Goal: Answer question/provide support: Answer question/provide support

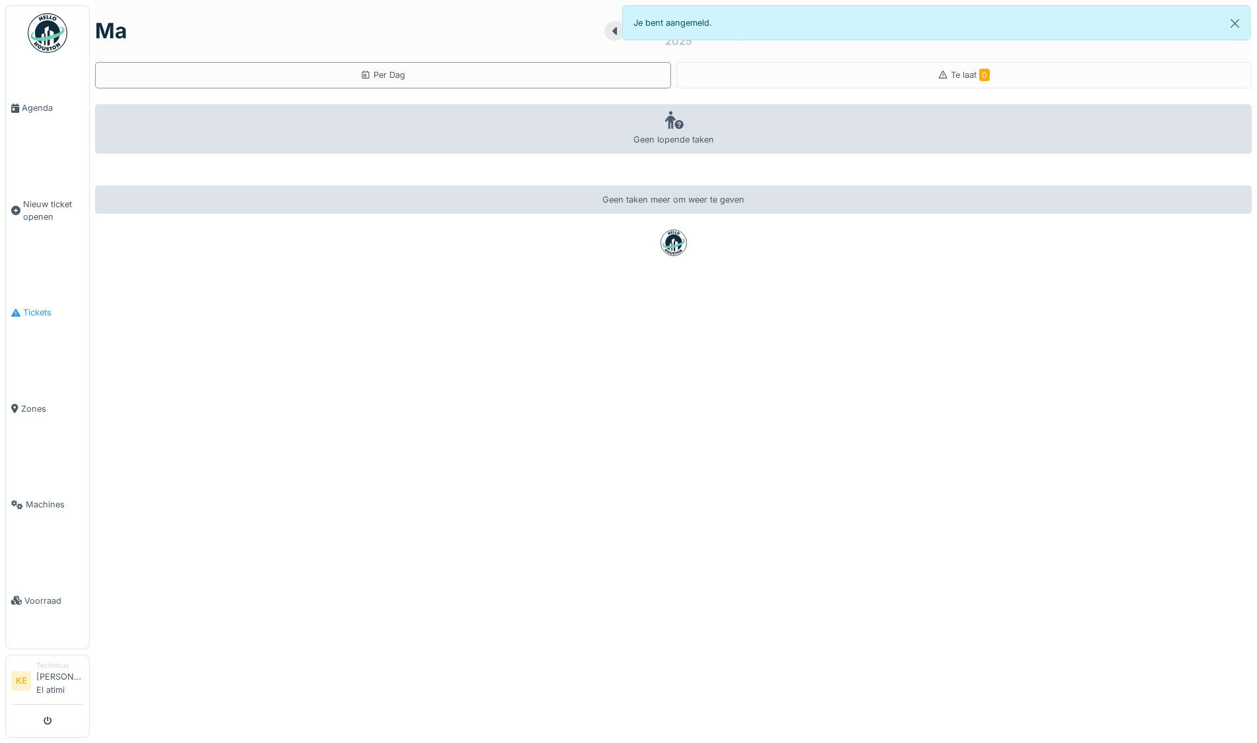
click at [42, 306] on span "Tickets" at bounding box center [53, 312] width 61 height 13
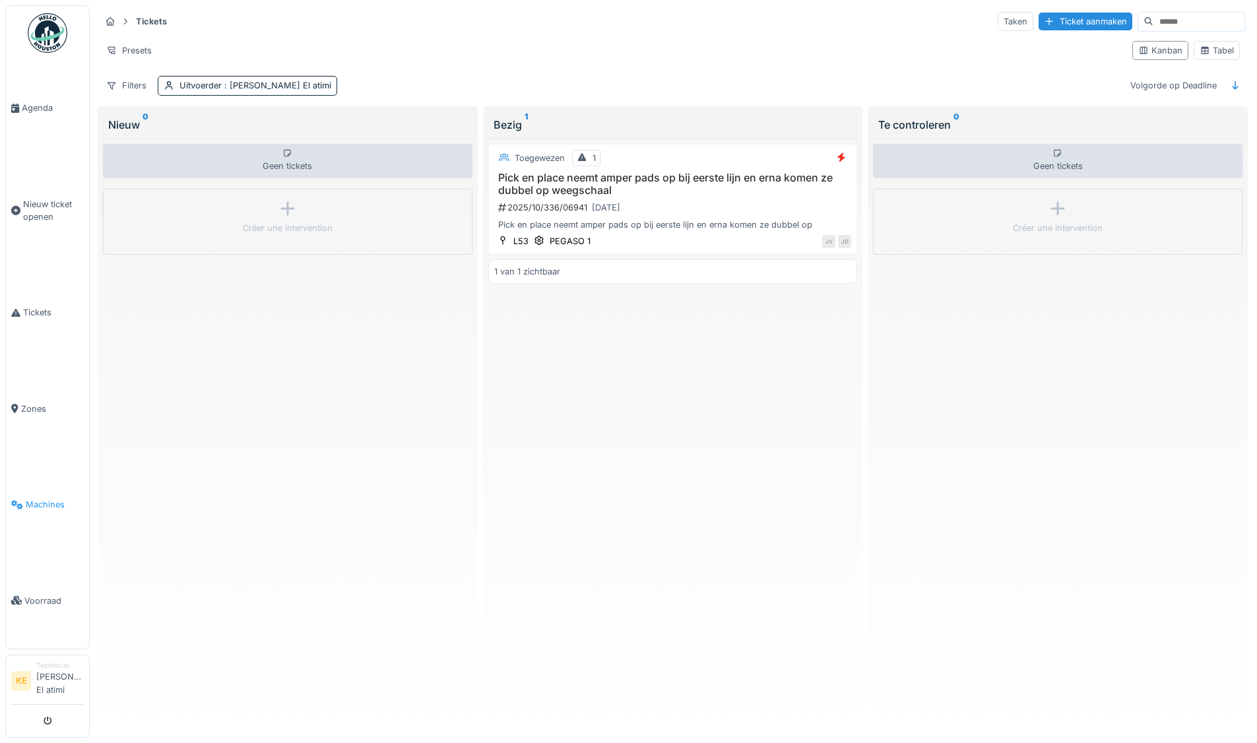
click at [49, 500] on span "Machines" at bounding box center [55, 504] width 58 height 13
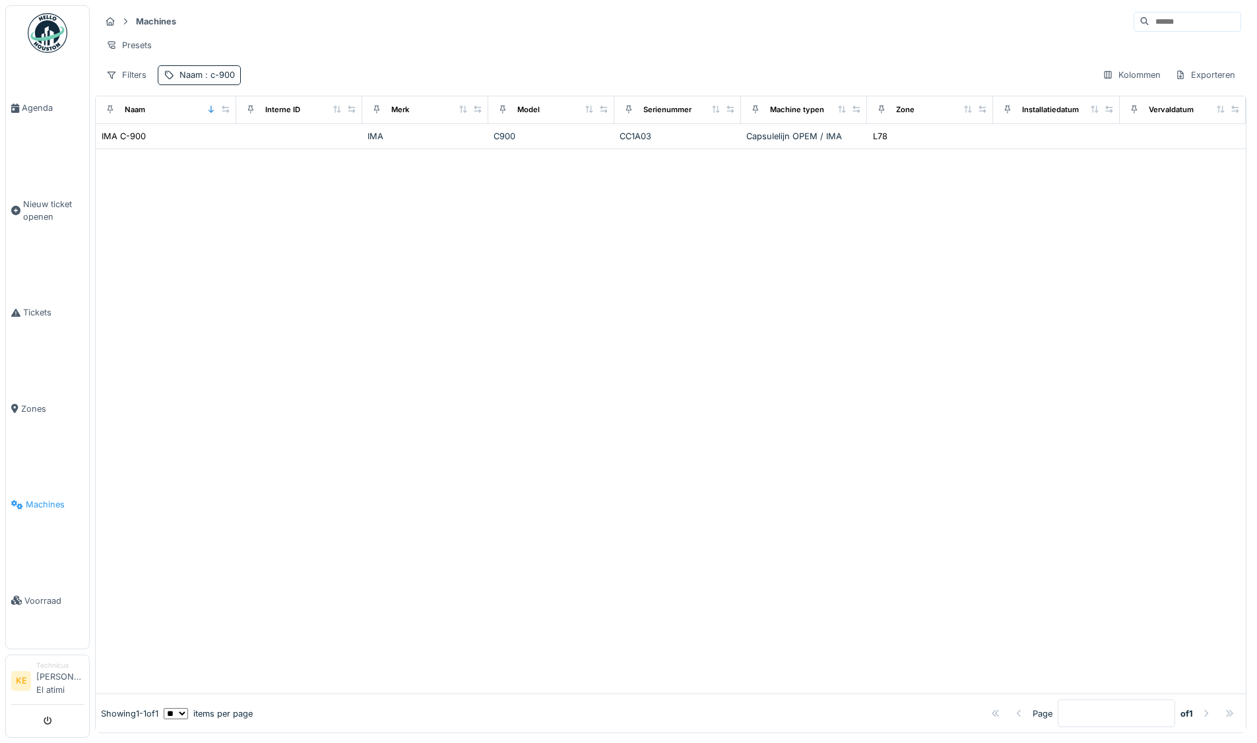
click at [50, 506] on span "Machines" at bounding box center [55, 504] width 58 height 13
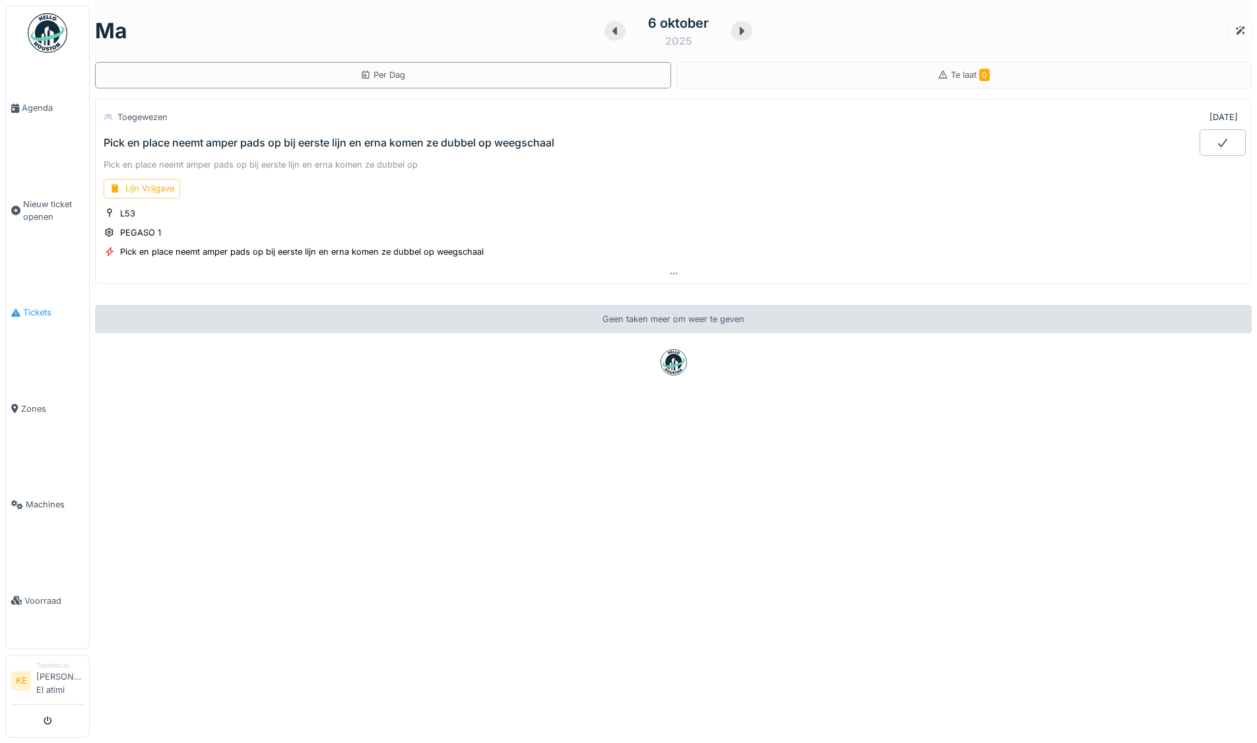
click at [36, 308] on span "Tickets" at bounding box center [53, 312] width 61 height 13
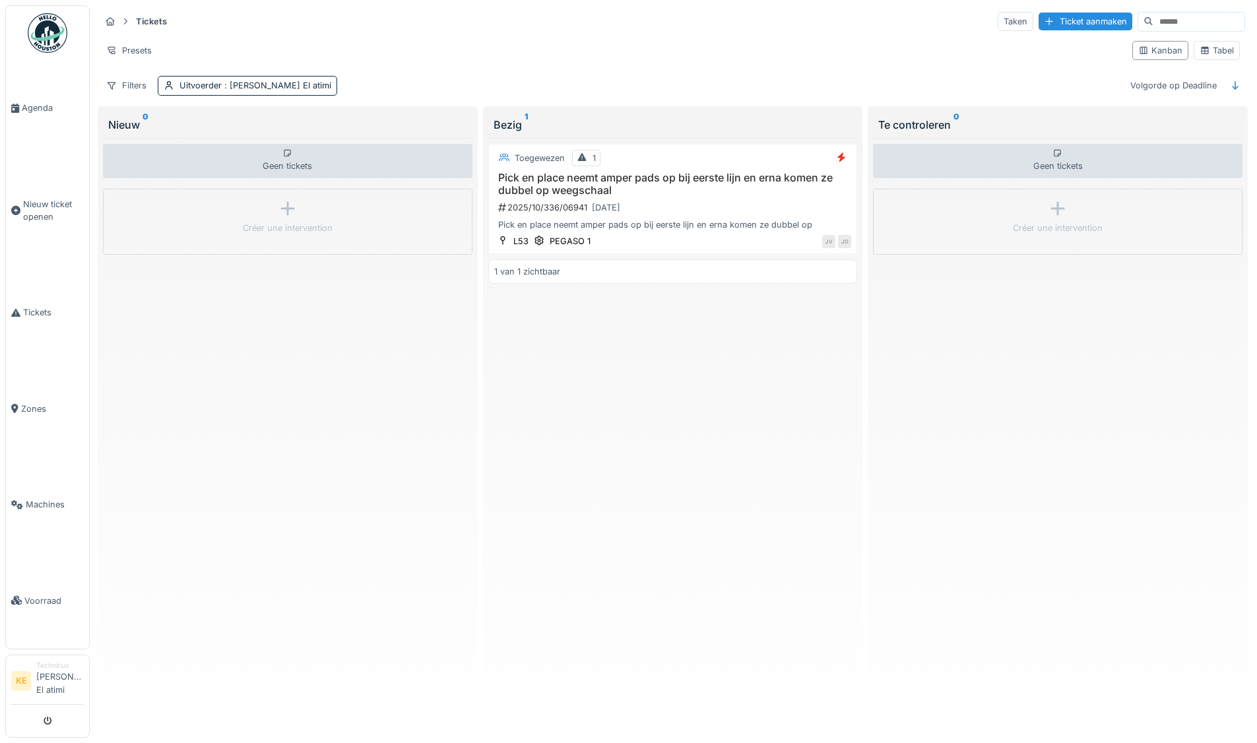
click at [1166, 17] on input at bounding box center [1198, 22] width 91 height 18
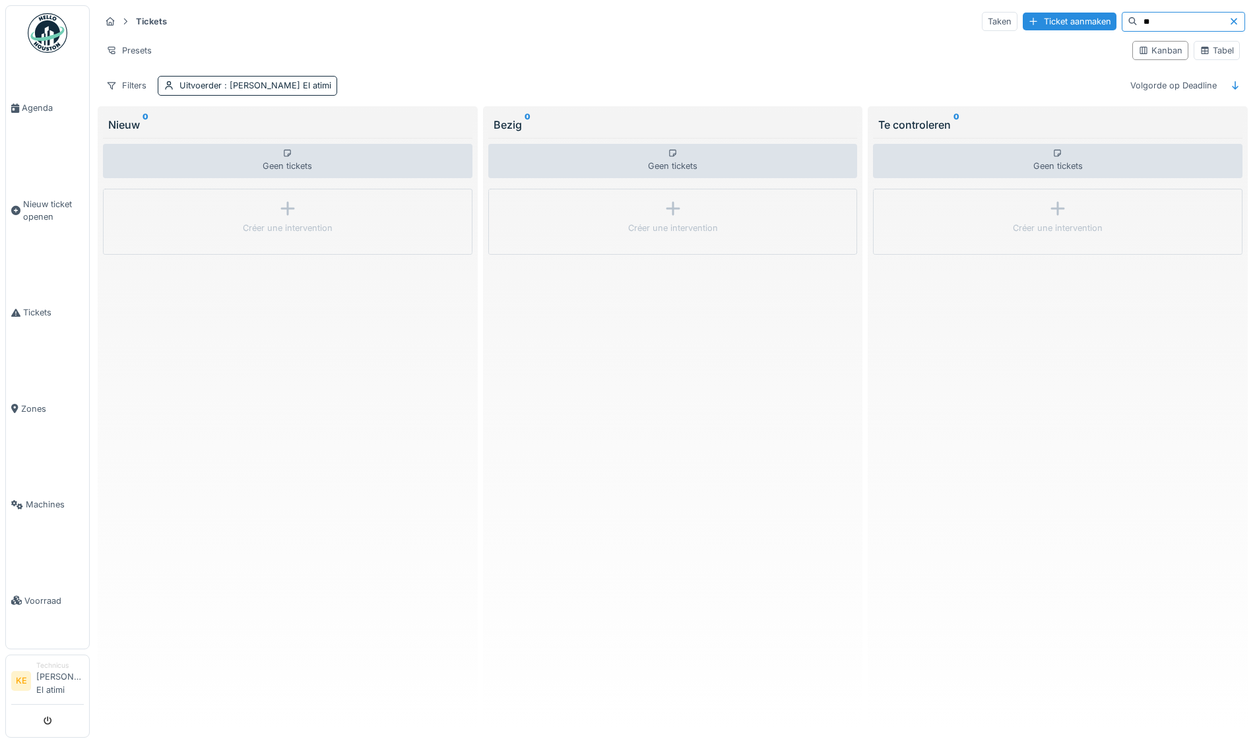
type input "*"
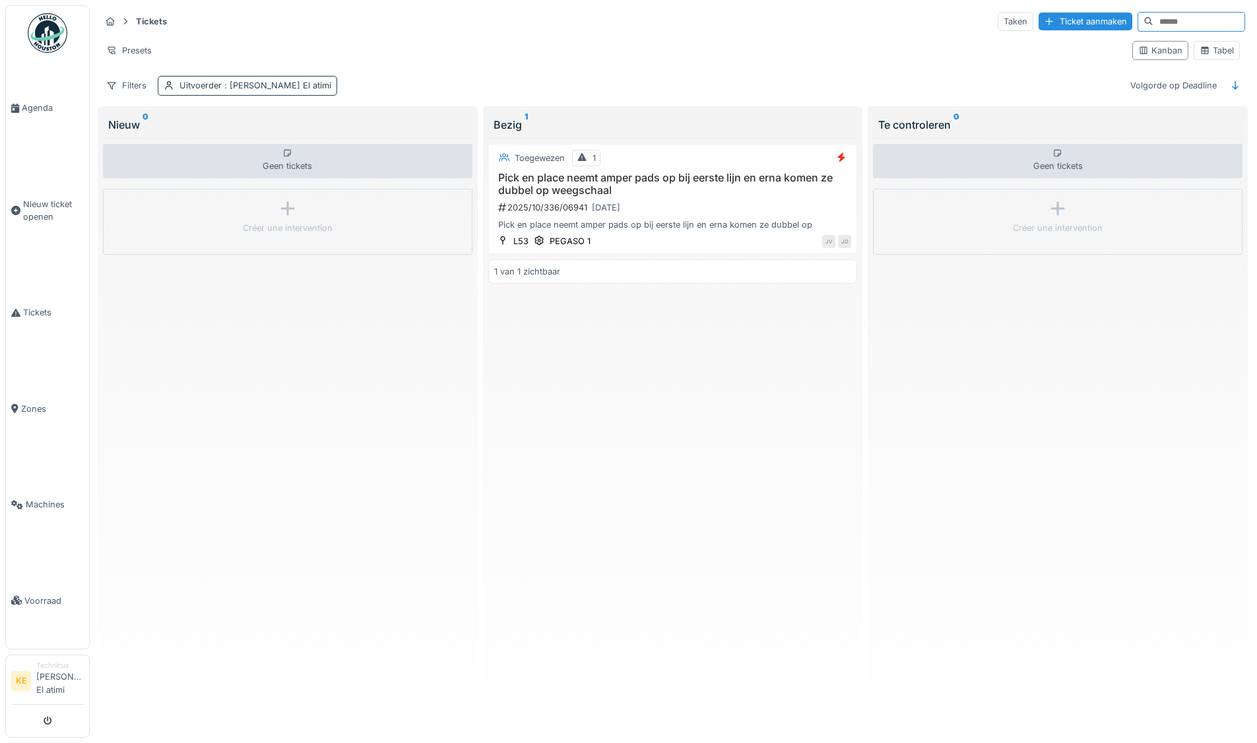
click at [203, 82] on div "Uitvoerder : Karim El atimi" at bounding box center [255, 85] width 152 height 13
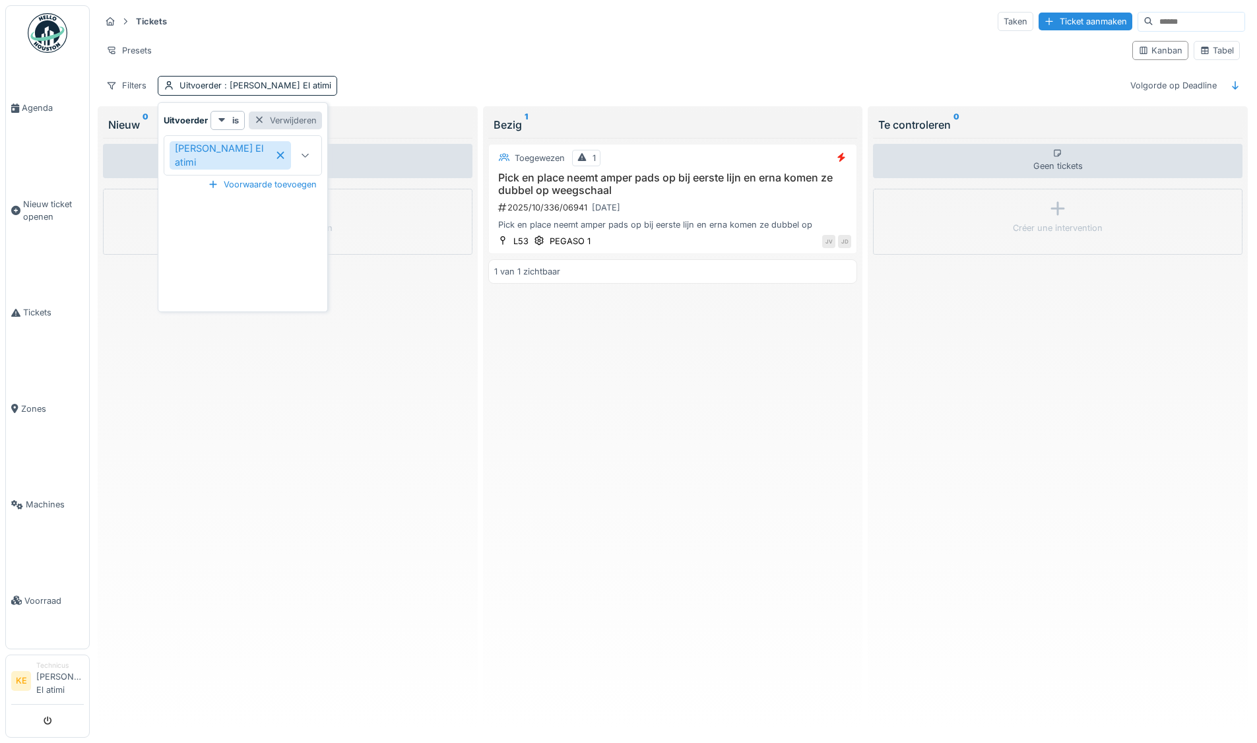
click at [257, 119] on div at bounding box center [259, 120] width 11 height 13
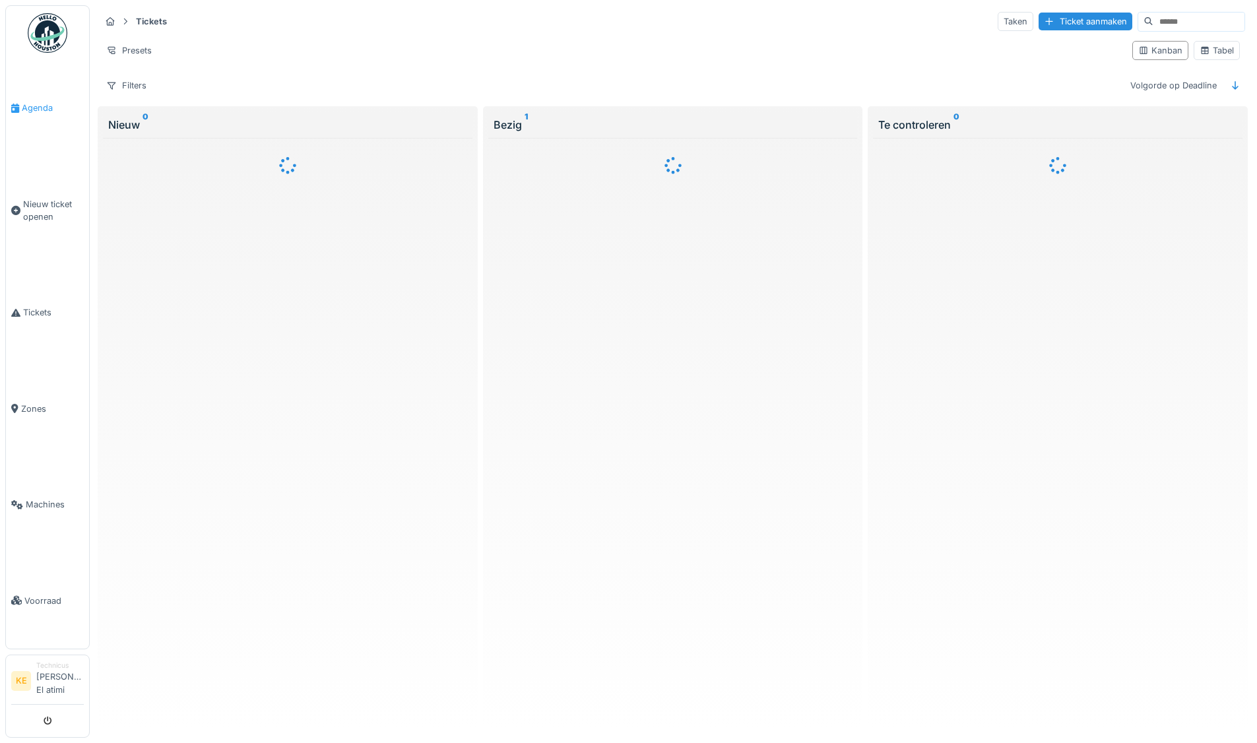
click at [33, 105] on span "Agenda" at bounding box center [53, 108] width 62 height 13
click at [44, 106] on span "Agenda" at bounding box center [53, 108] width 62 height 13
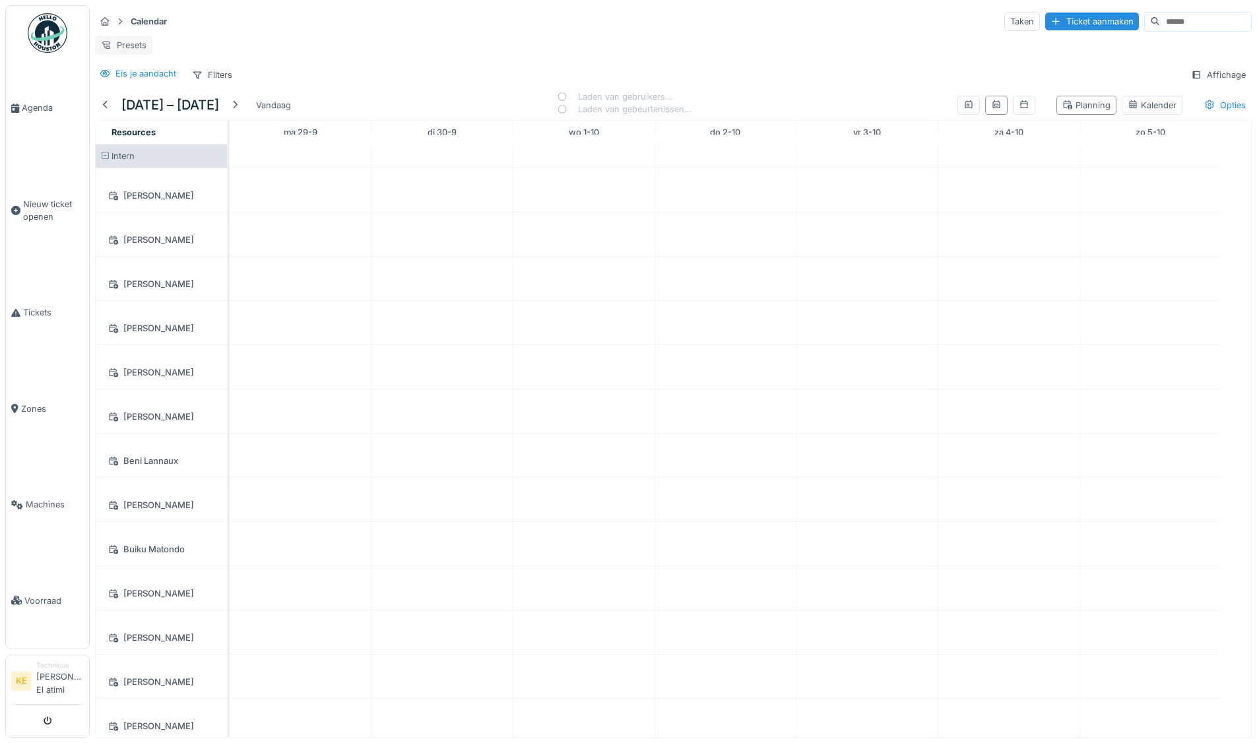
click at [126, 41] on div "Presets" at bounding box center [123, 45] width 57 height 19
click at [153, 79] on div "Nieuwe weergave" at bounding box center [156, 75] width 116 height 20
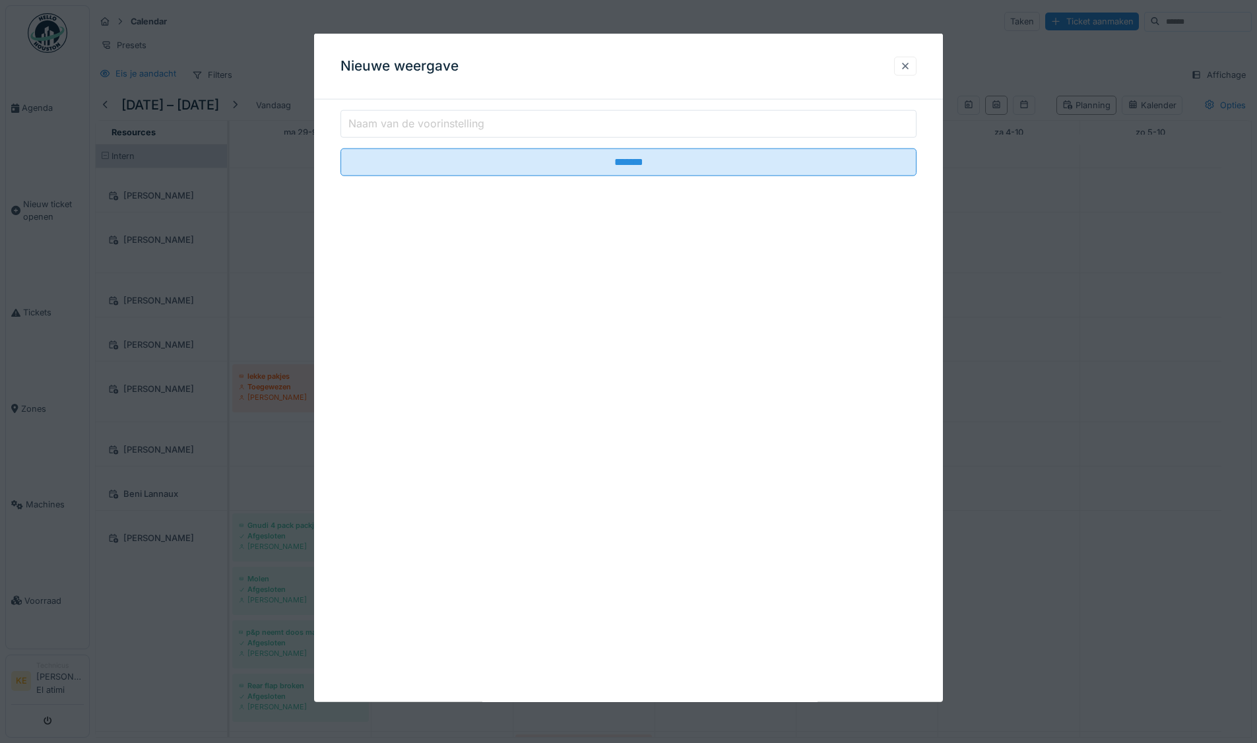
click at [906, 69] on div at bounding box center [905, 66] width 11 height 13
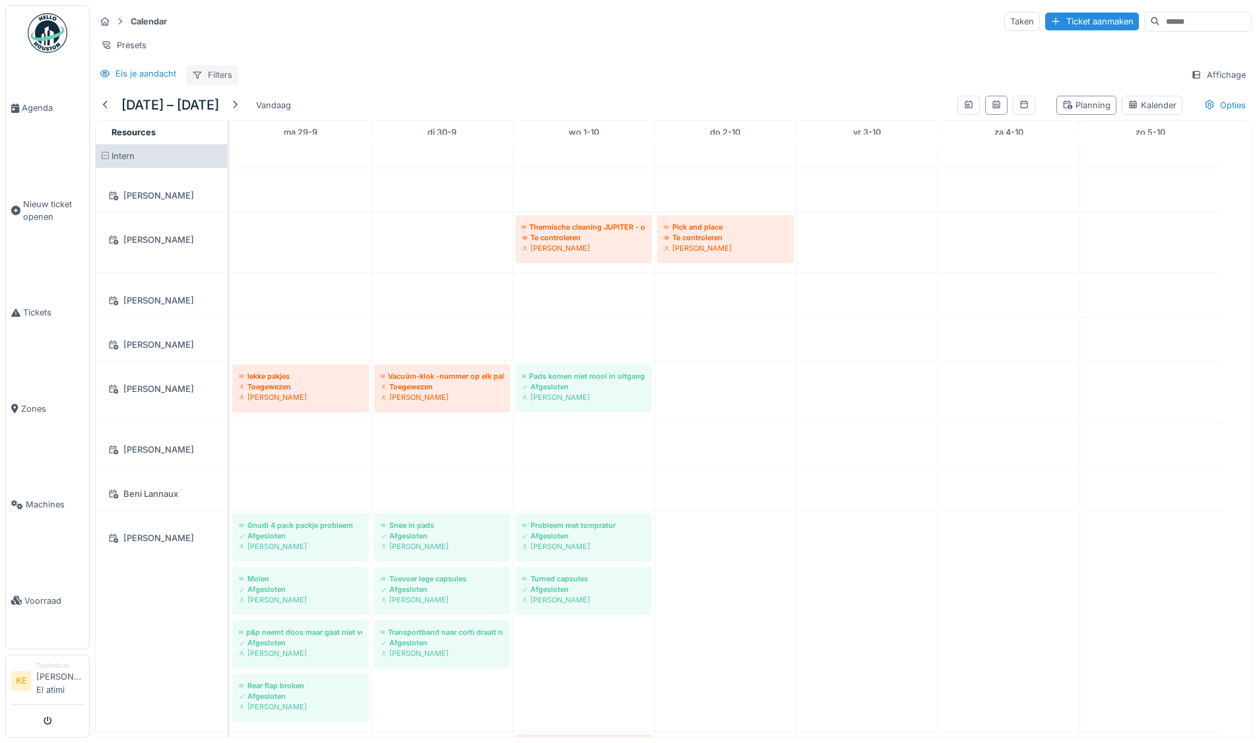
click at [210, 81] on div "Filters" at bounding box center [212, 74] width 52 height 19
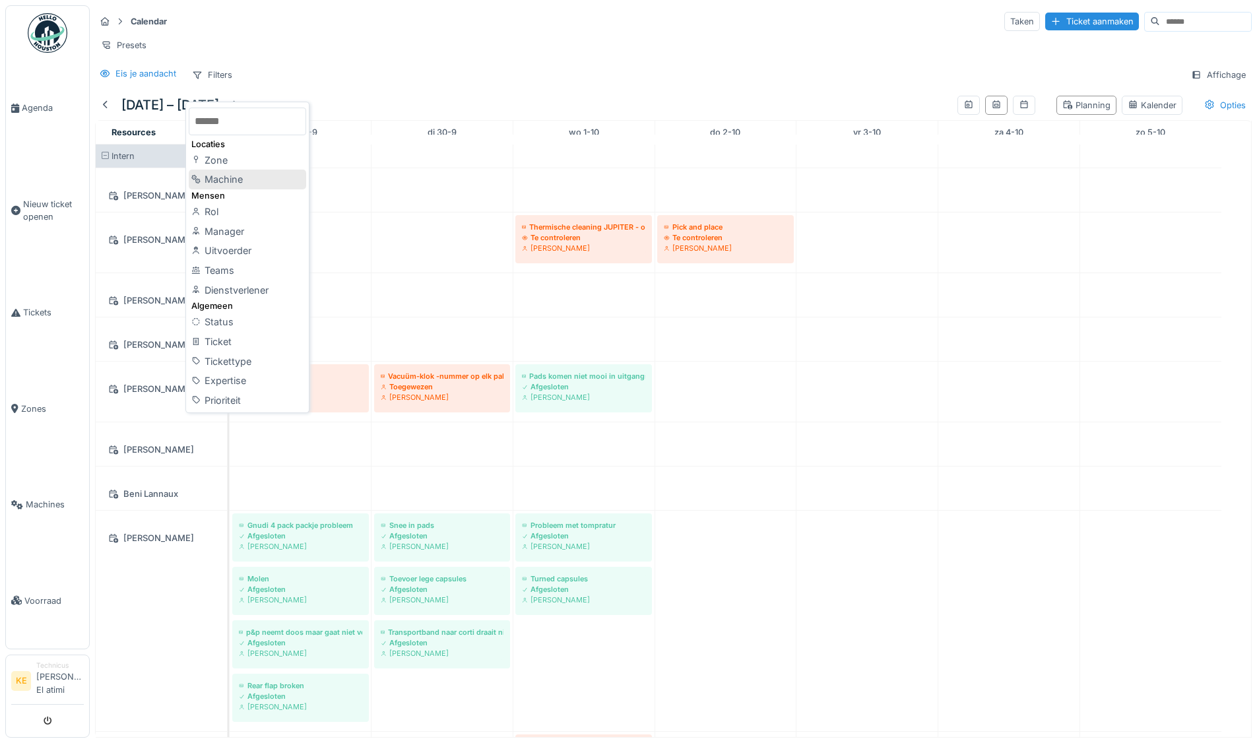
click at [235, 181] on div "Machine" at bounding box center [247, 180] width 117 height 20
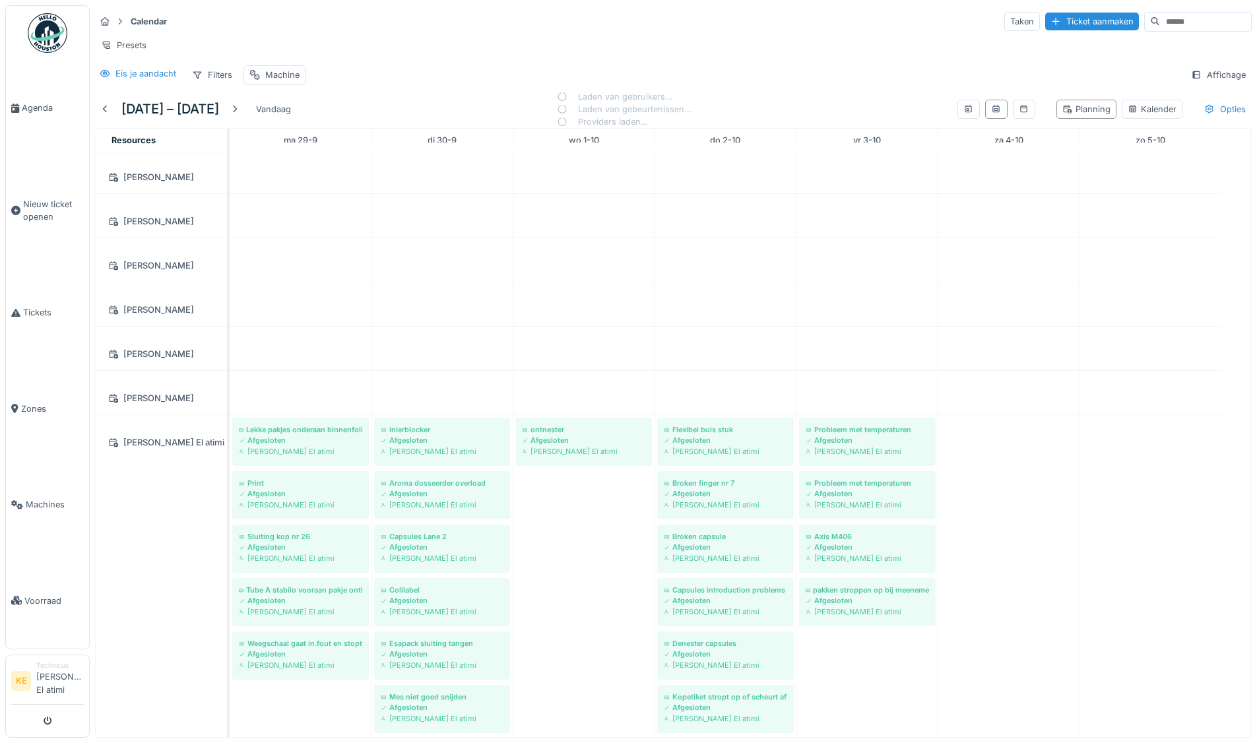
scroll to position [514, 0]
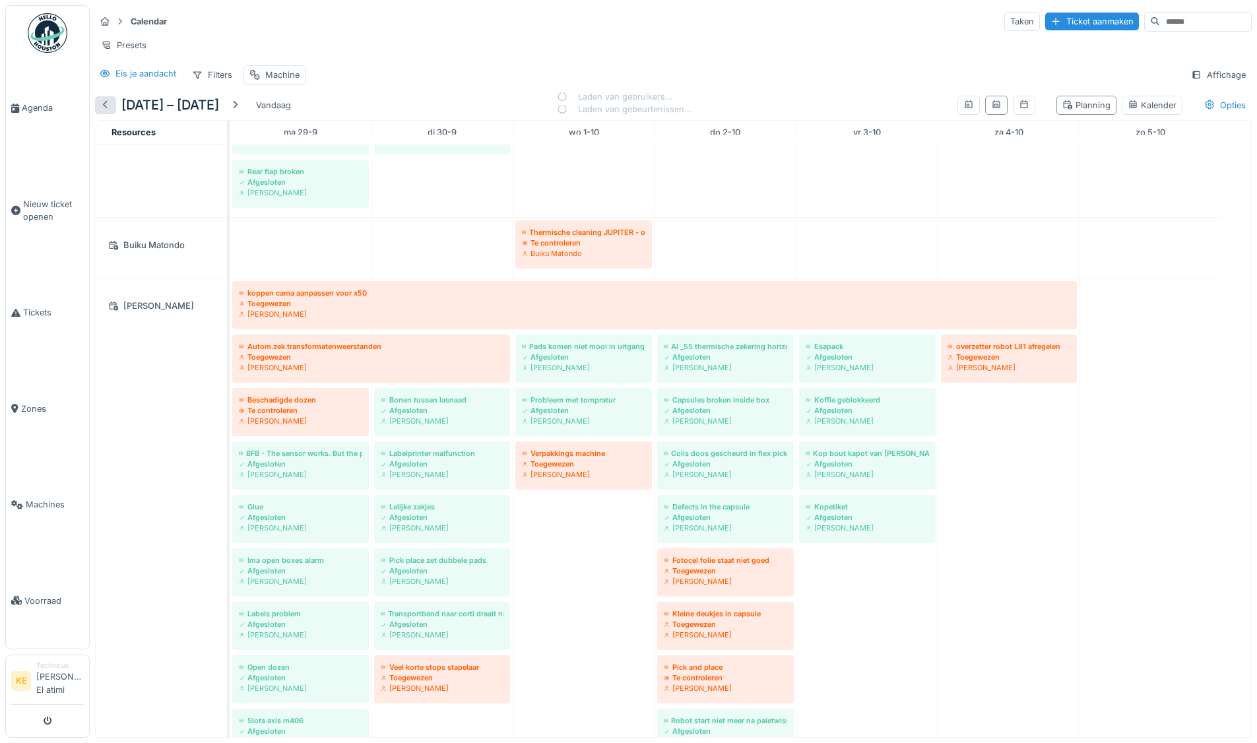
click at [99, 109] on div at bounding box center [105, 105] width 21 height 18
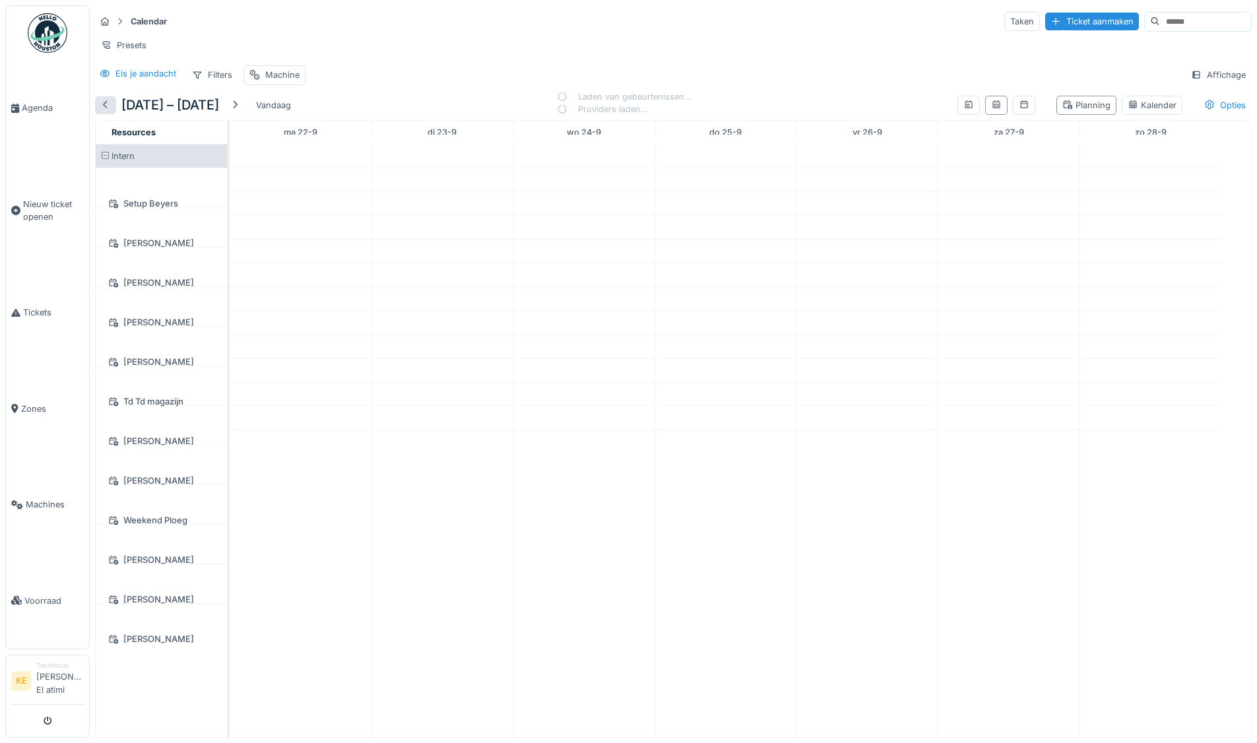
scroll to position [0, 0]
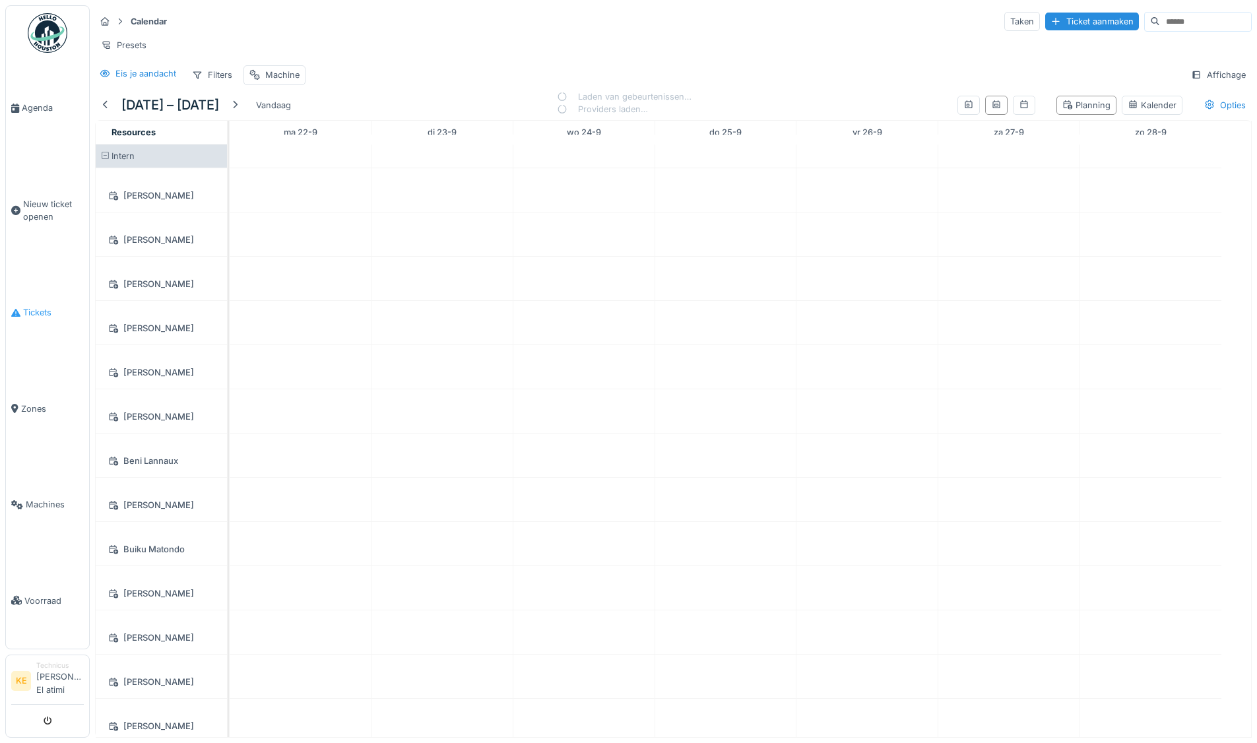
click at [40, 305] on link "Tickets" at bounding box center [47, 313] width 83 height 96
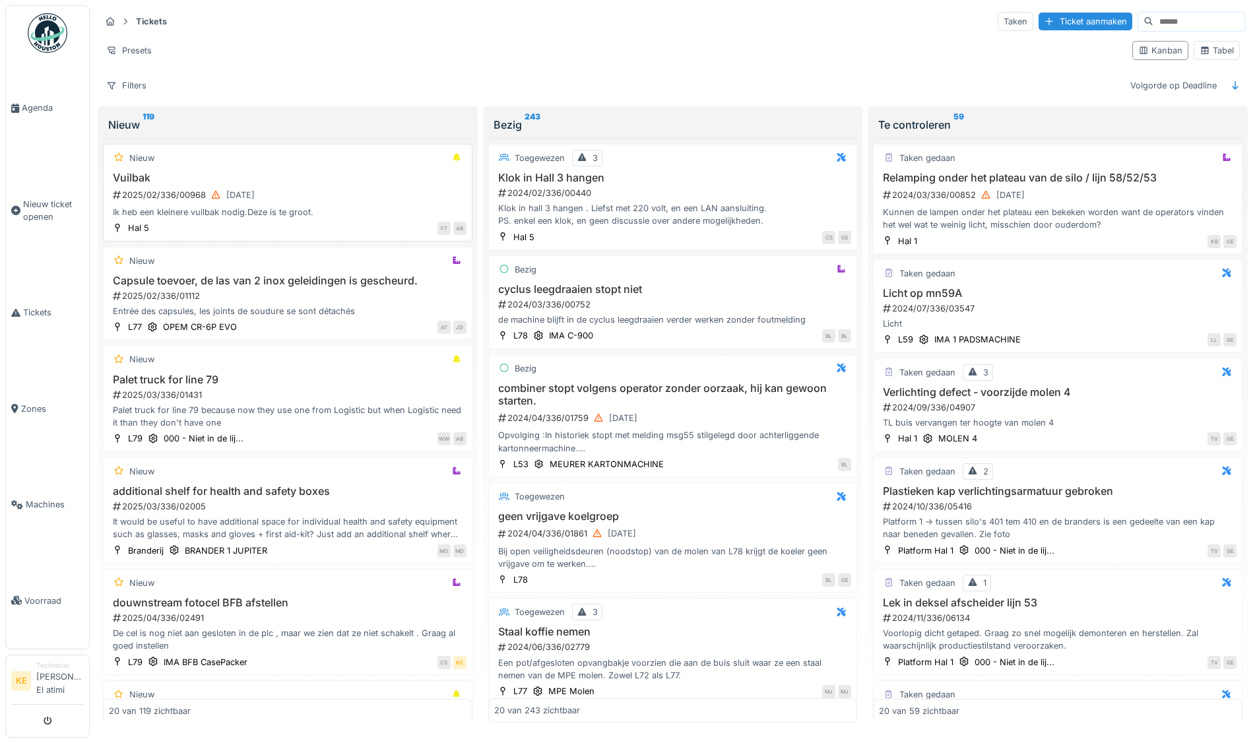
click at [175, 211] on div "Ik heb een kleinere vuilbak nodig.Deze is te groot." at bounding box center [288, 212] width 358 height 13
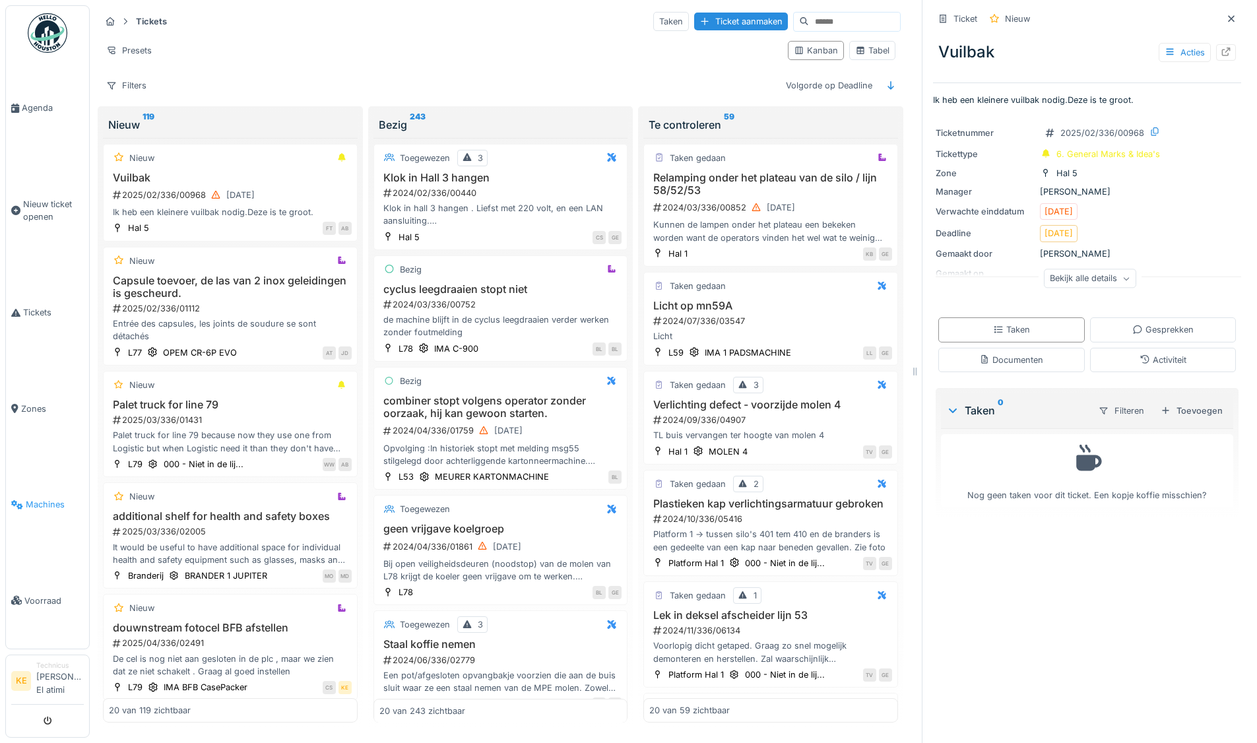
click at [60, 503] on span "Machines" at bounding box center [55, 504] width 58 height 13
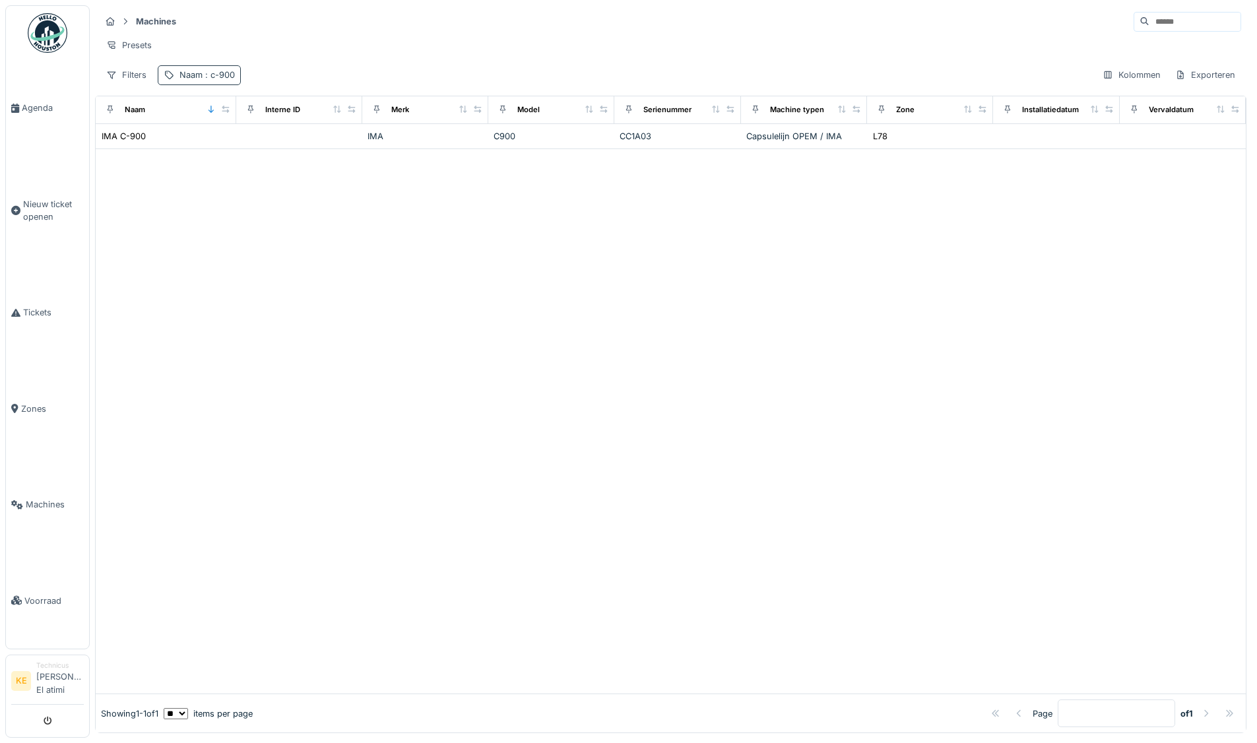
click at [211, 80] on span ": c-900" at bounding box center [219, 75] width 32 height 10
click at [287, 146] on icon at bounding box center [281, 148] width 11 height 9
click at [284, 145] on input "Naam" at bounding box center [231, 149] width 134 height 28
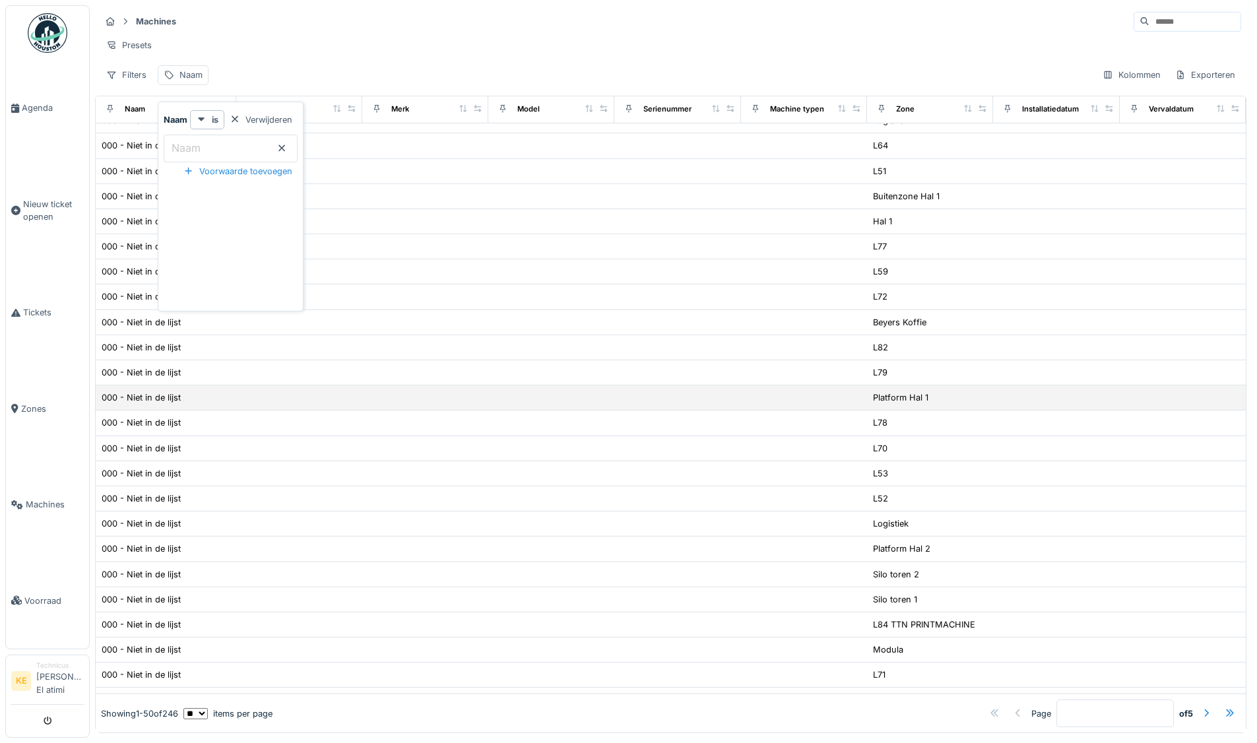
scroll to position [132, 0]
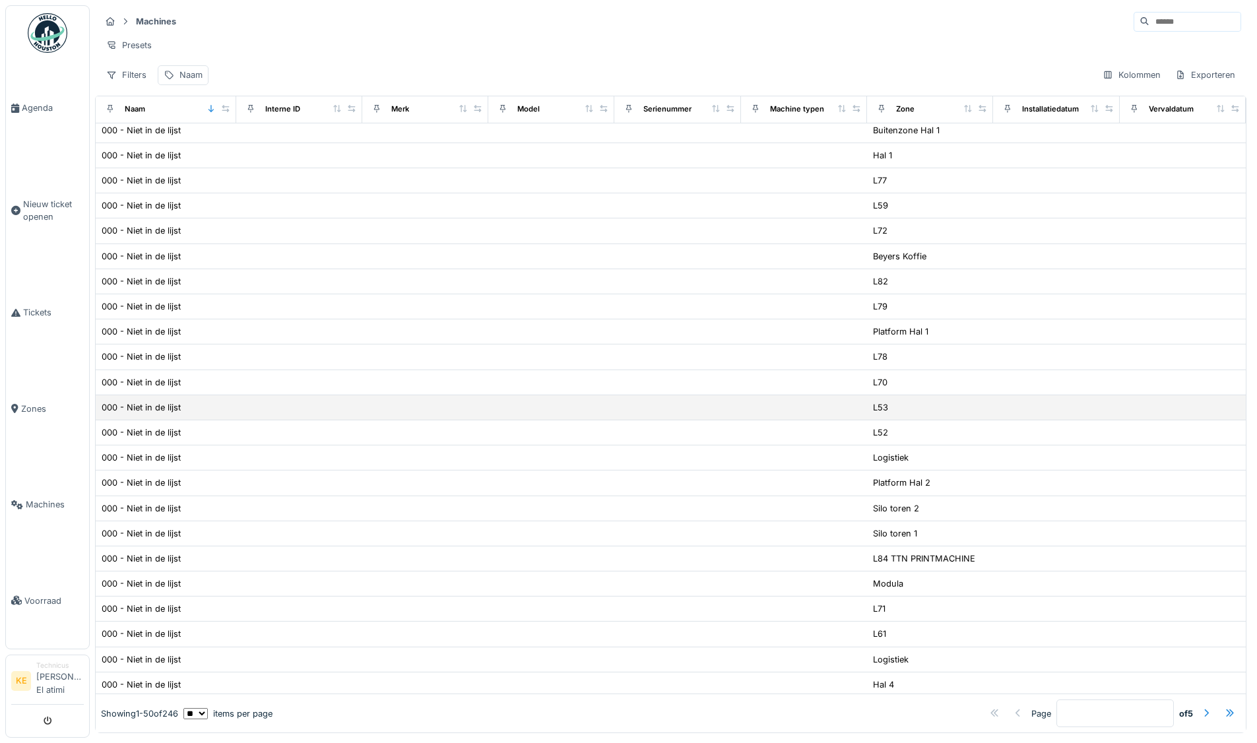
click at [251, 420] on td at bounding box center [299, 407] width 126 height 25
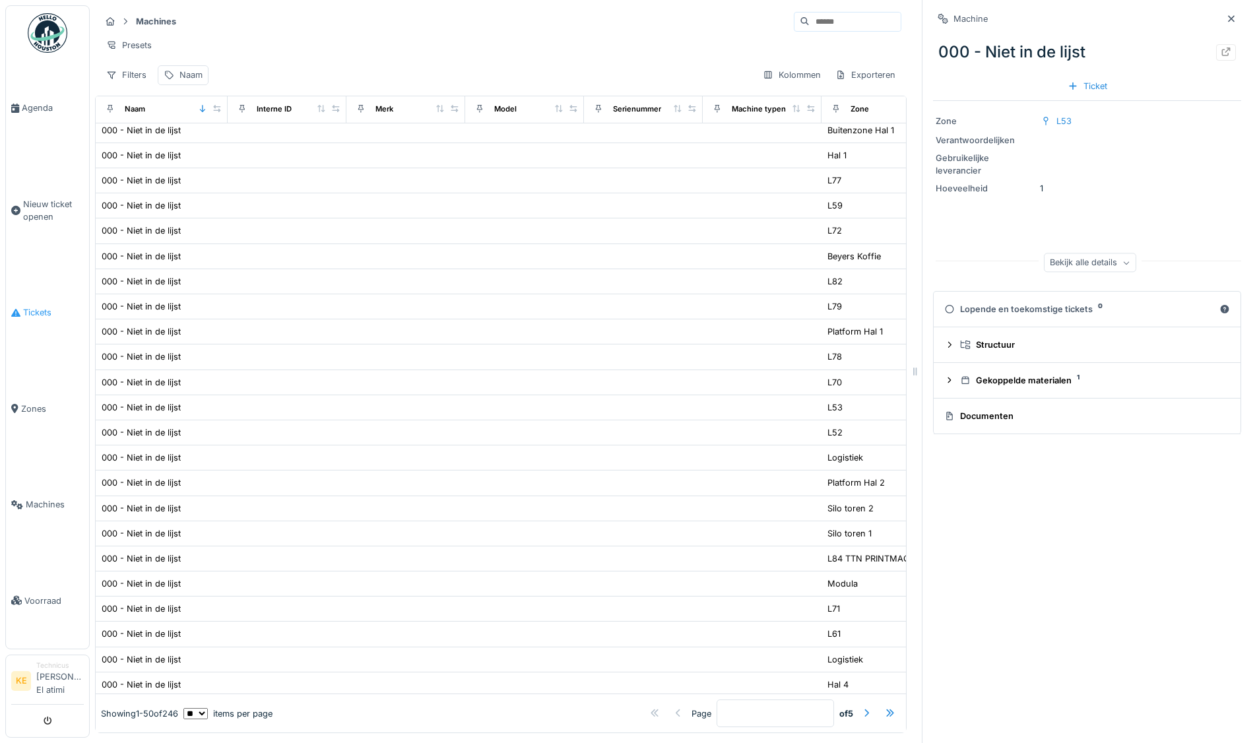
click at [43, 304] on link "Tickets" at bounding box center [47, 313] width 83 height 96
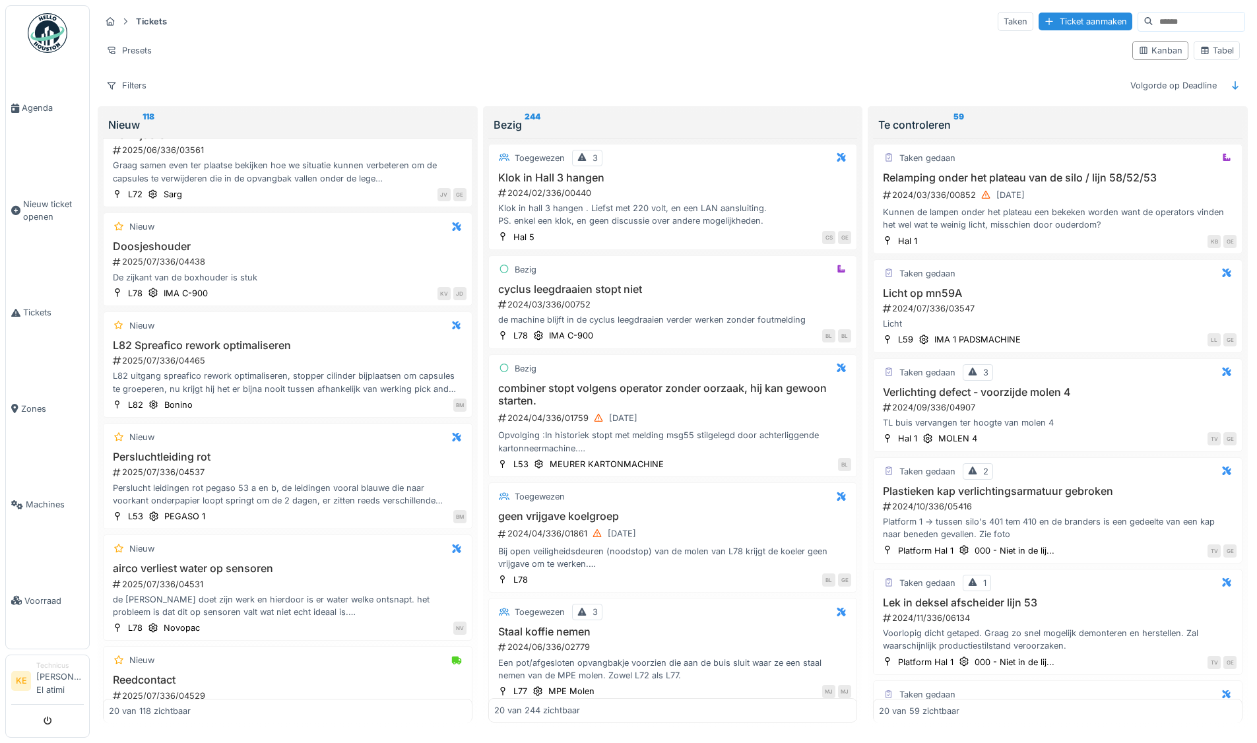
scroll to position [1653, 0]
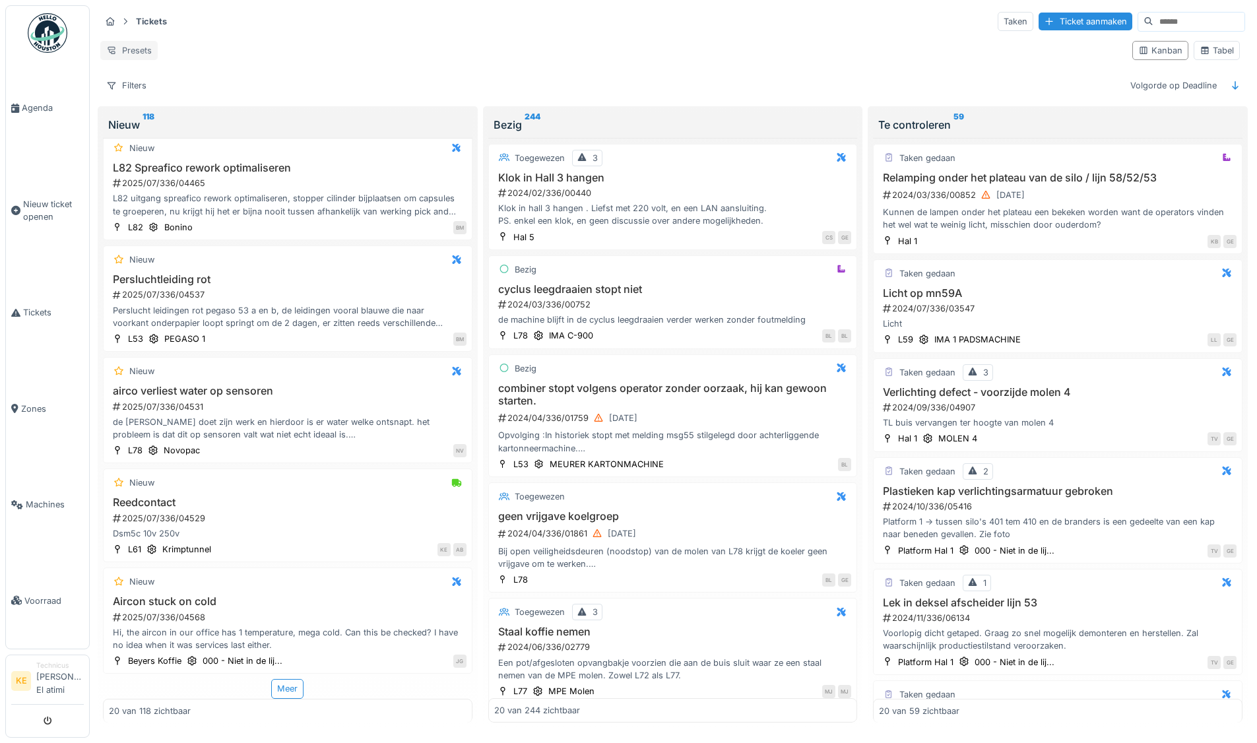
click at [138, 45] on div "Presets" at bounding box center [128, 50] width 57 height 19
click at [150, 94] on div "Weergave vervangen" at bounding box center [162, 94] width 116 height 20
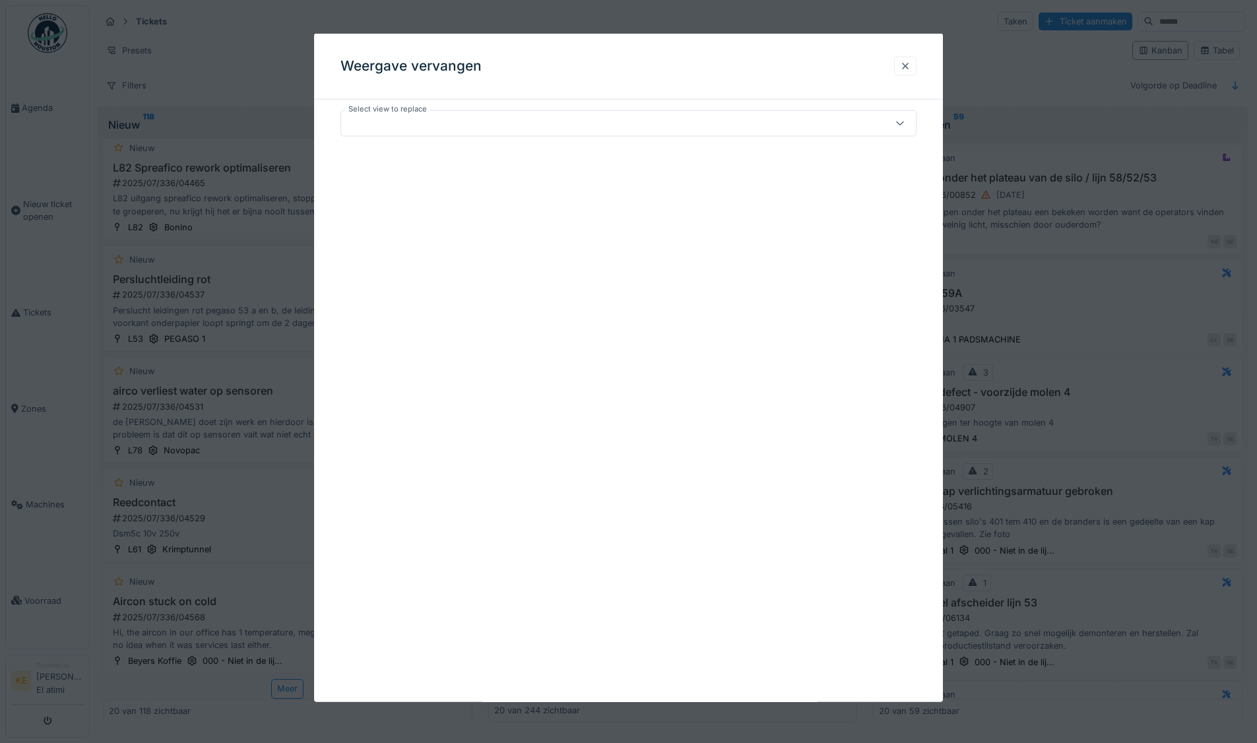
click at [908, 67] on div at bounding box center [905, 66] width 11 height 13
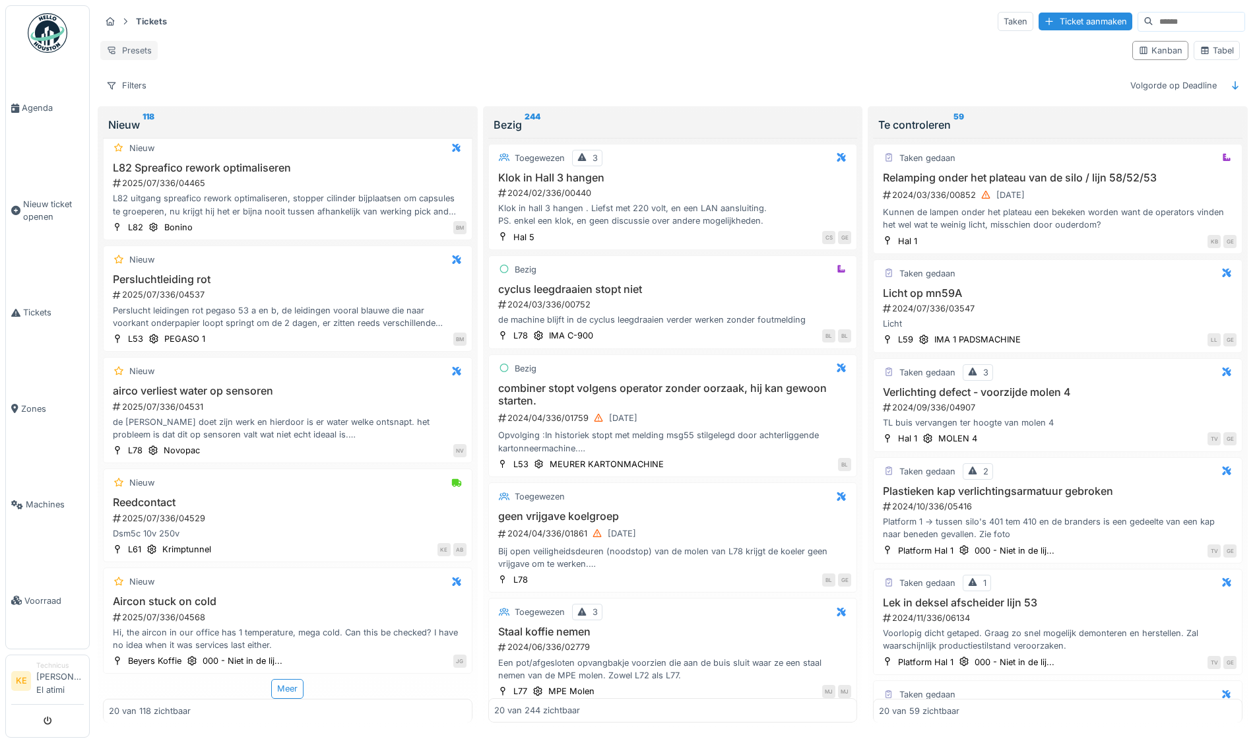
click at [135, 43] on div "Presets" at bounding box center [128, 50] width 57 height 19
click at [249, 10] on div "Tickets Taken Ticket aanmaken Presets Kanban Tabel Filters Volgorde op Deadline" at bounding box center [672, 53] width 1155 height 96
click at [144, 21] on strong "Tickets" at bounding box center [152, 21] width 42 height 13
click at [122, 21] on icon at bounding box center [125, 21] width 11 height 9
click at [100, 21] on div at bounding box center [110, 21] width 20 height 16
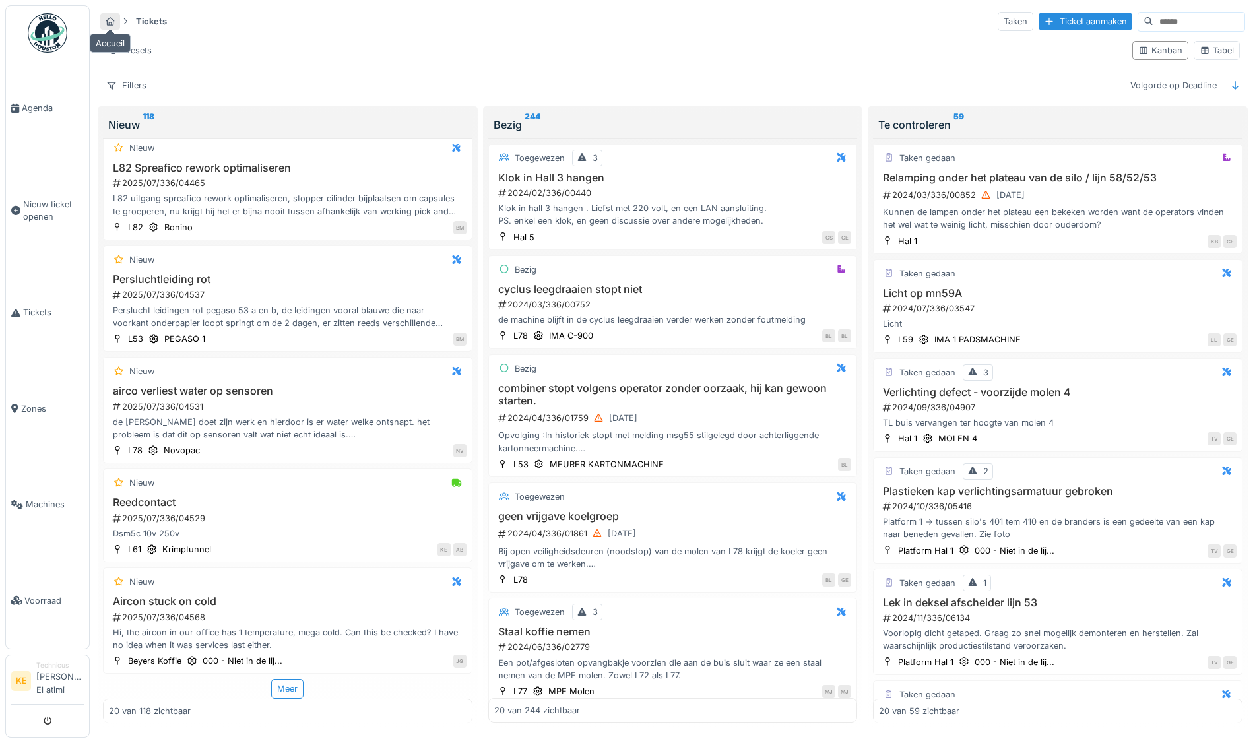
click at [119, 21] on div at bounding box center [110, 21] width 20 height 16
drag, startPoint x: 251, startPoint y: 19, endPoint x: 257, endPoint y: 23, distance: 7.1
click at [251, 20] on div "Tickets Taken Ticket aanmaken" at bounding box center [672, 22] width 1145 height 22
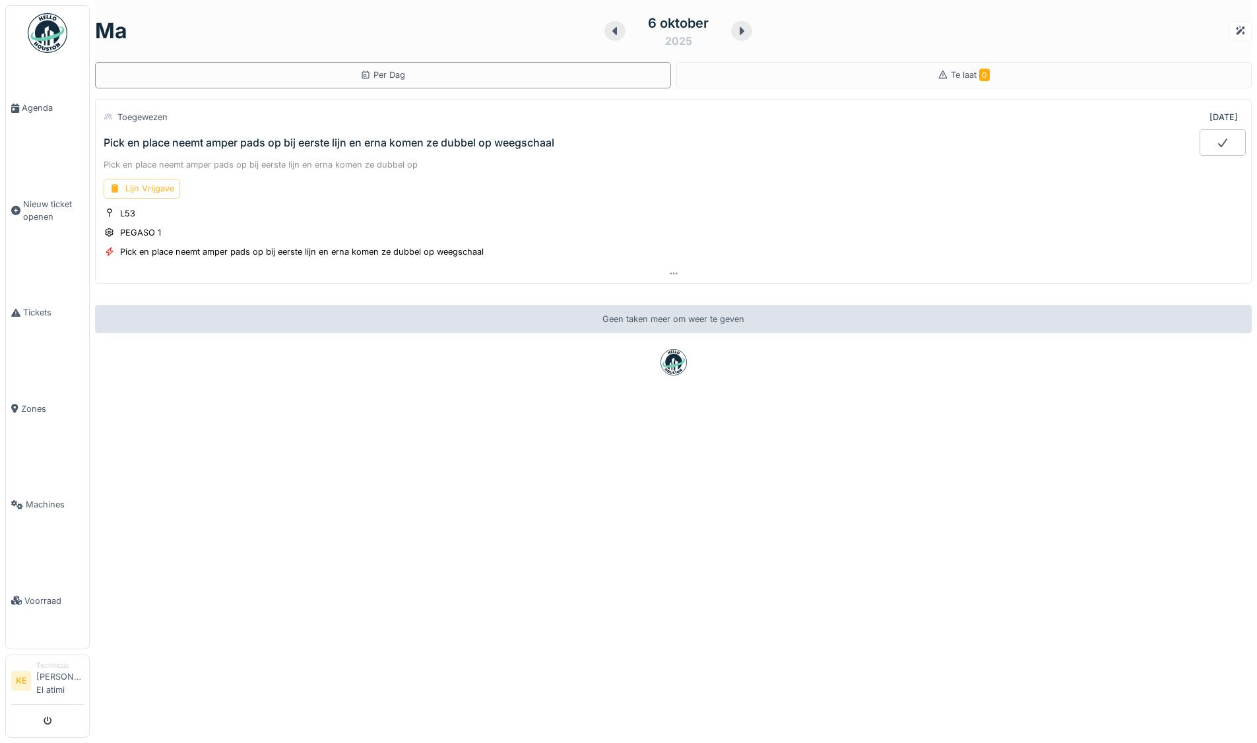
click at [152, 189] on div "Lijn Vrijgave" at bounding box center [142, 188] width 77 height 19
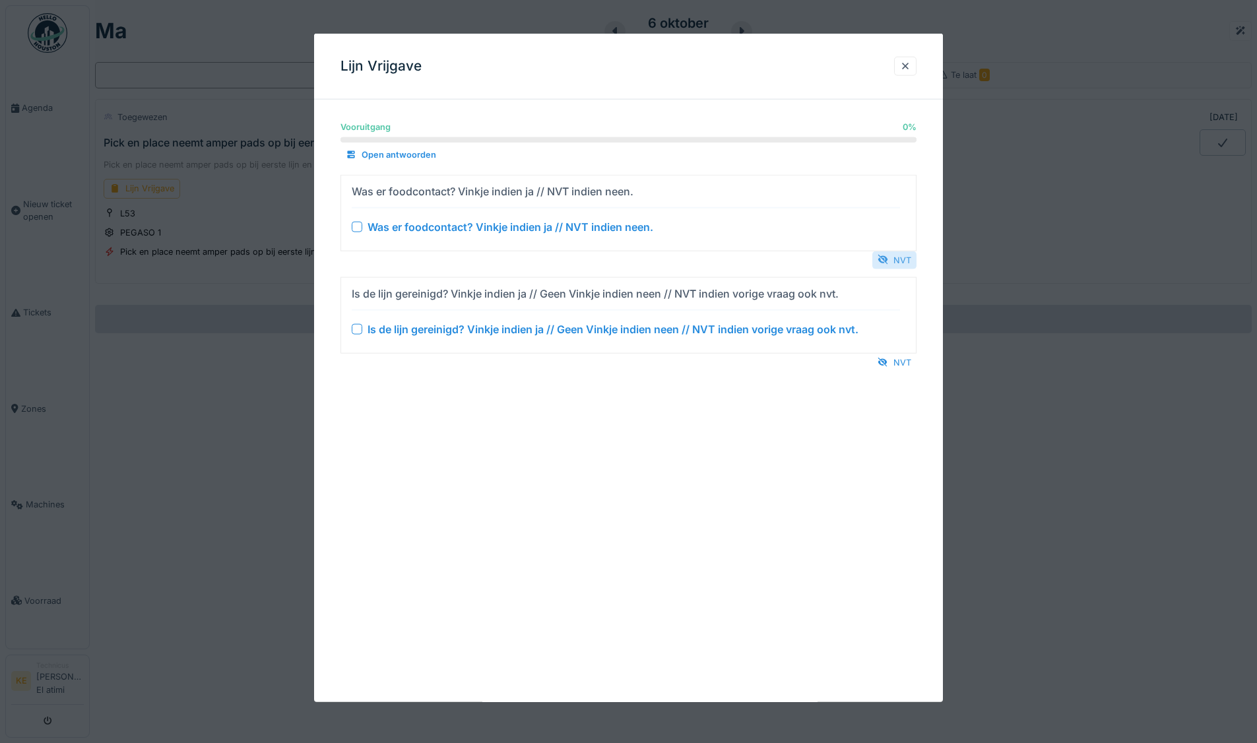
click at [901, 255] on div "NVT" at bounding box center [894, 260] width 44 height 18
click at [906, 359] on div "NVT" at bounding box center [894, 362] width 44 height 18
click at [908, 65] on div at bounding box center [905, 66] width 11 height 13
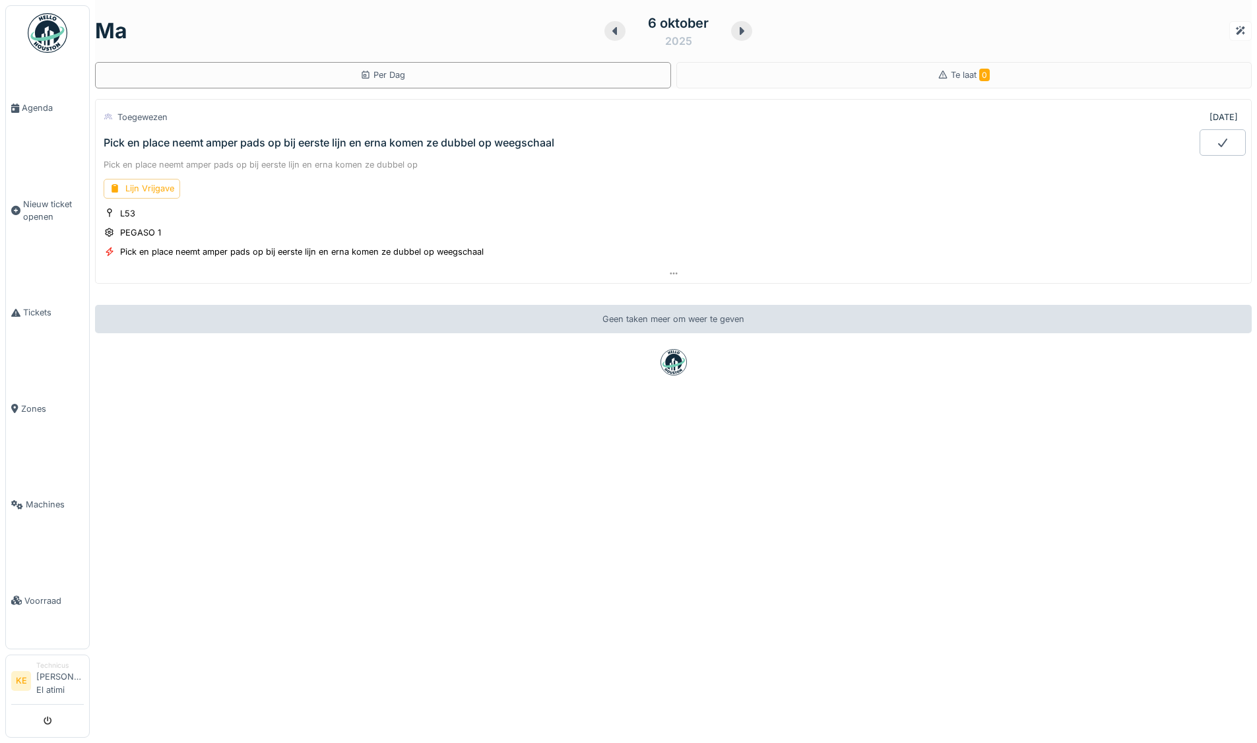
click at [1216, 140] on icon at bounding box center [1222, 142] width 13 height 11
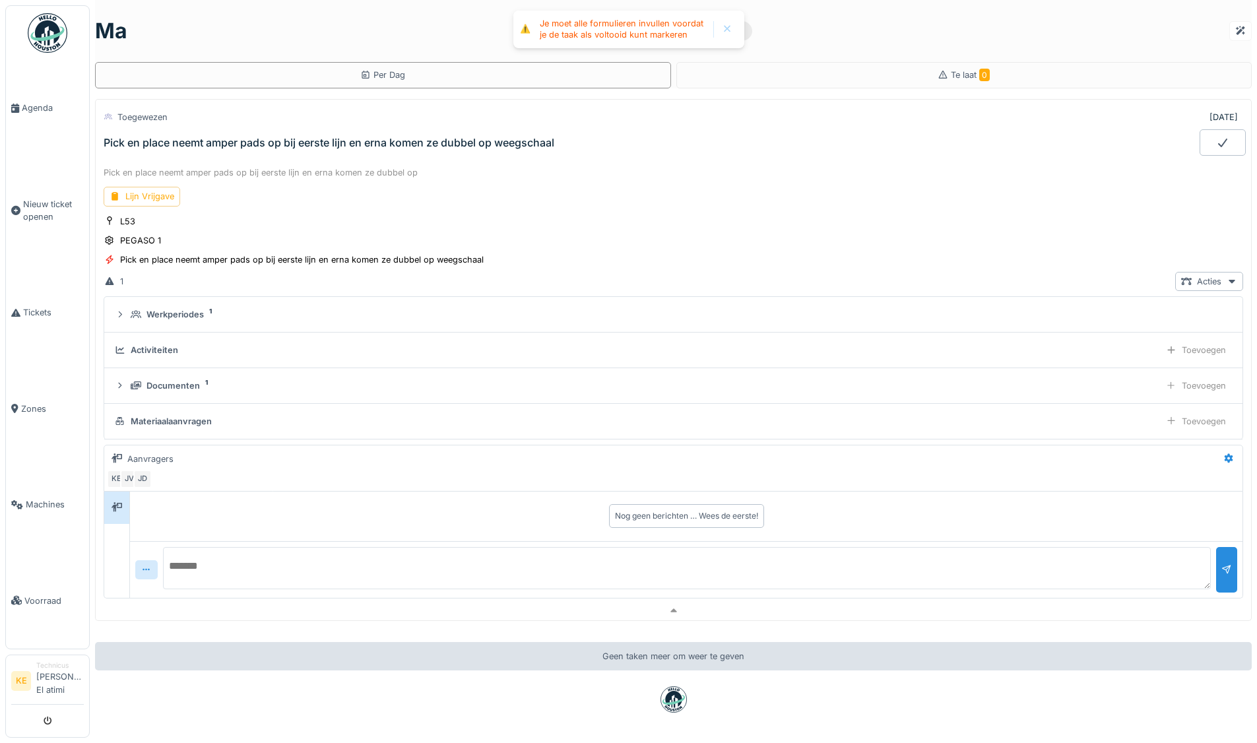
scroll to position [43, 0]
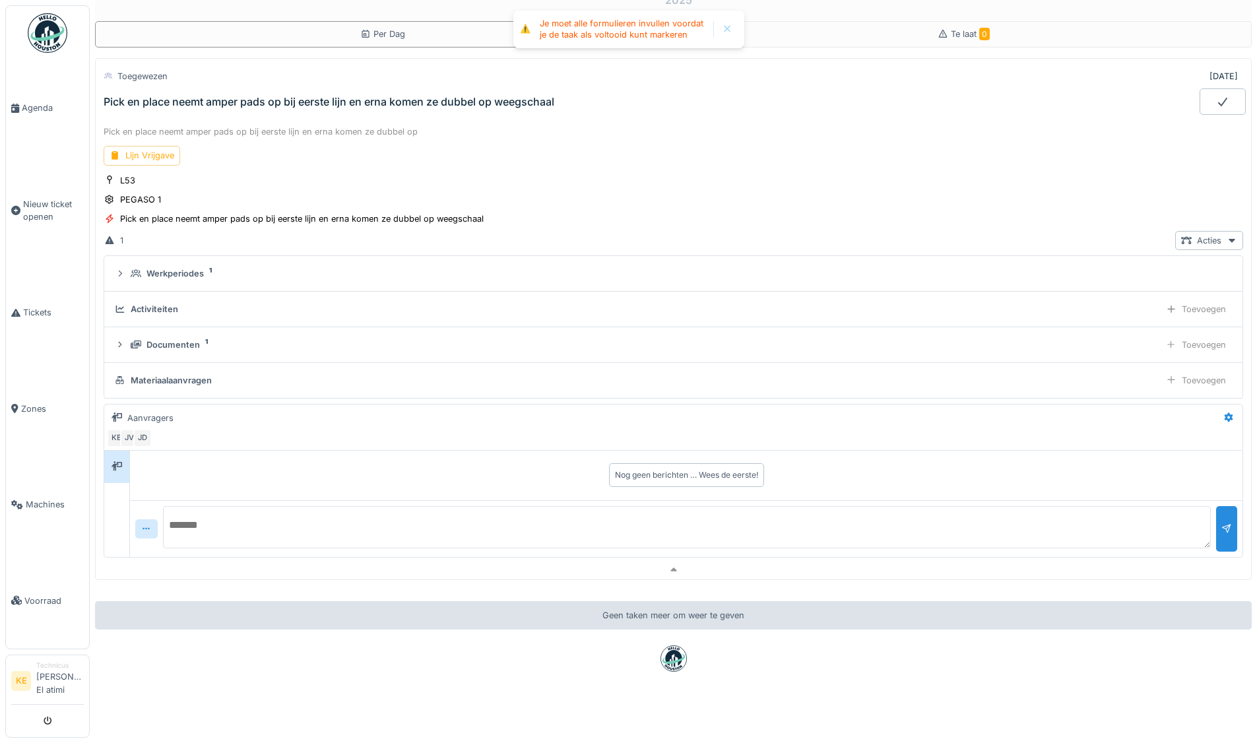
click at [1218, 98] on icon at bounding box center [1222, 102] width 9 height 9
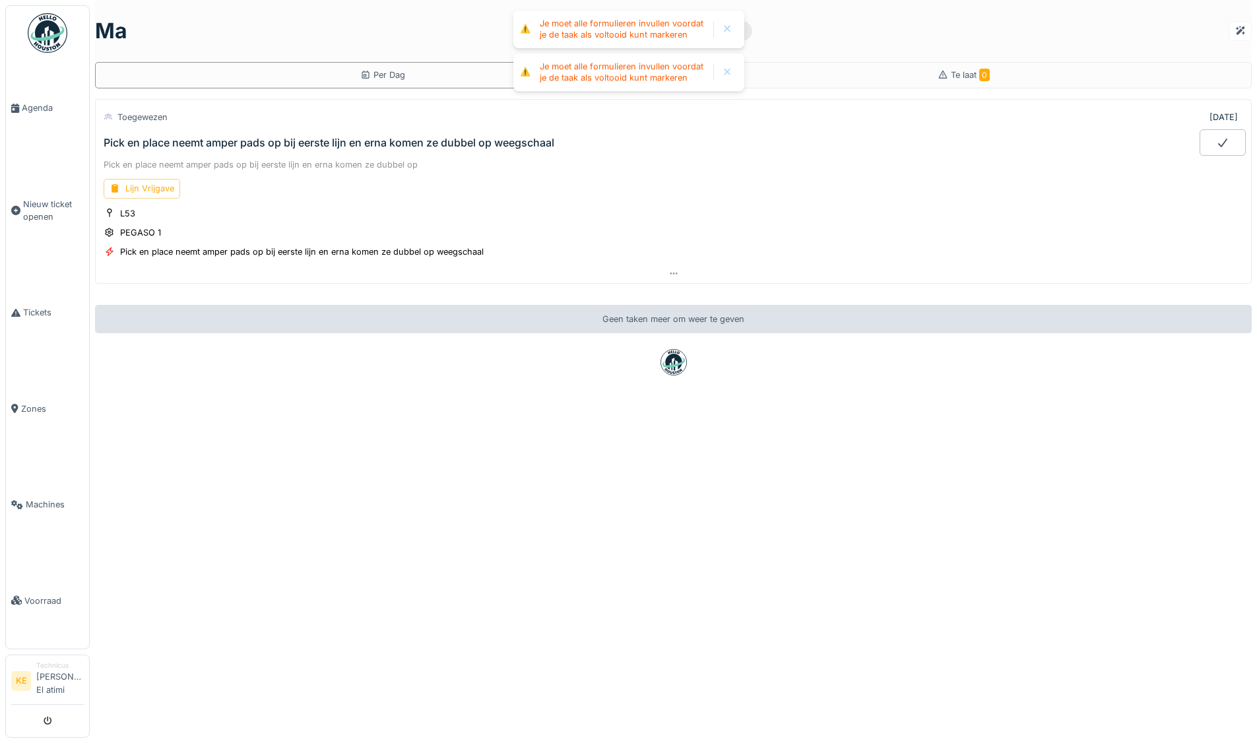
scroll to position [0, 0]
click at [1216, 137] on icon at bounding box center [1222, 142] width 13 height 11
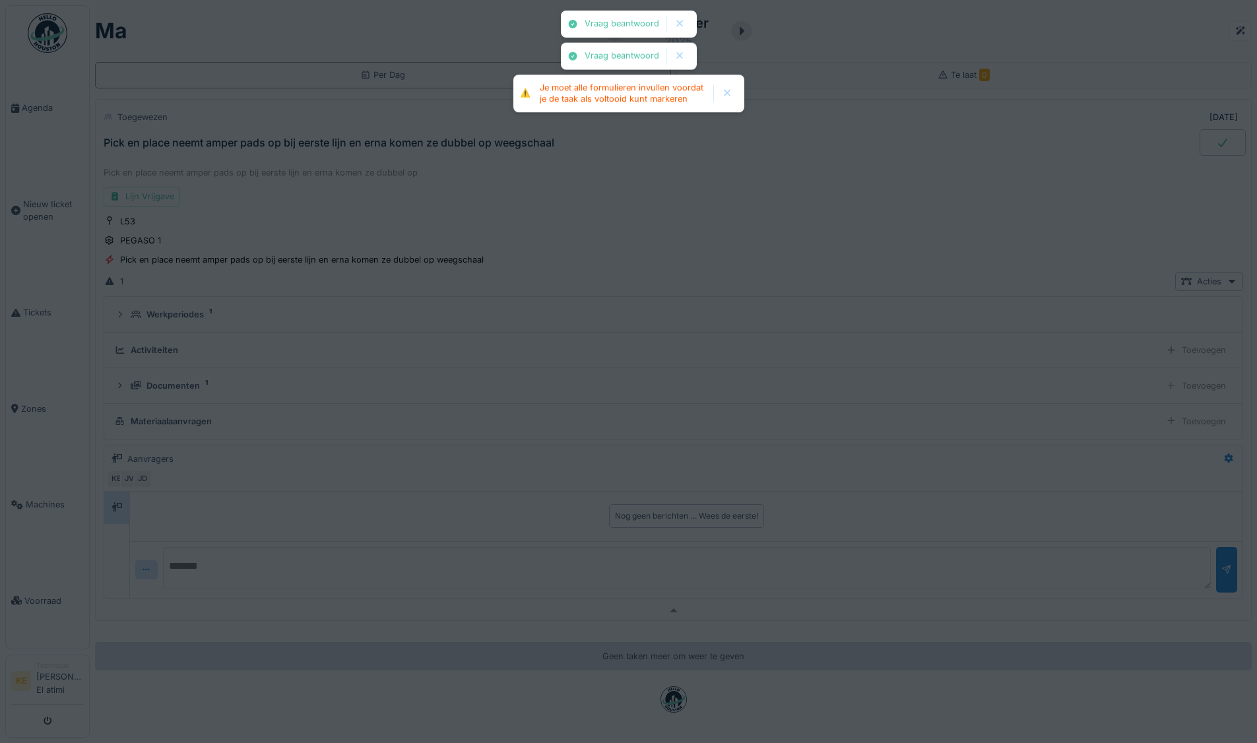
scroll to position [43, 0]
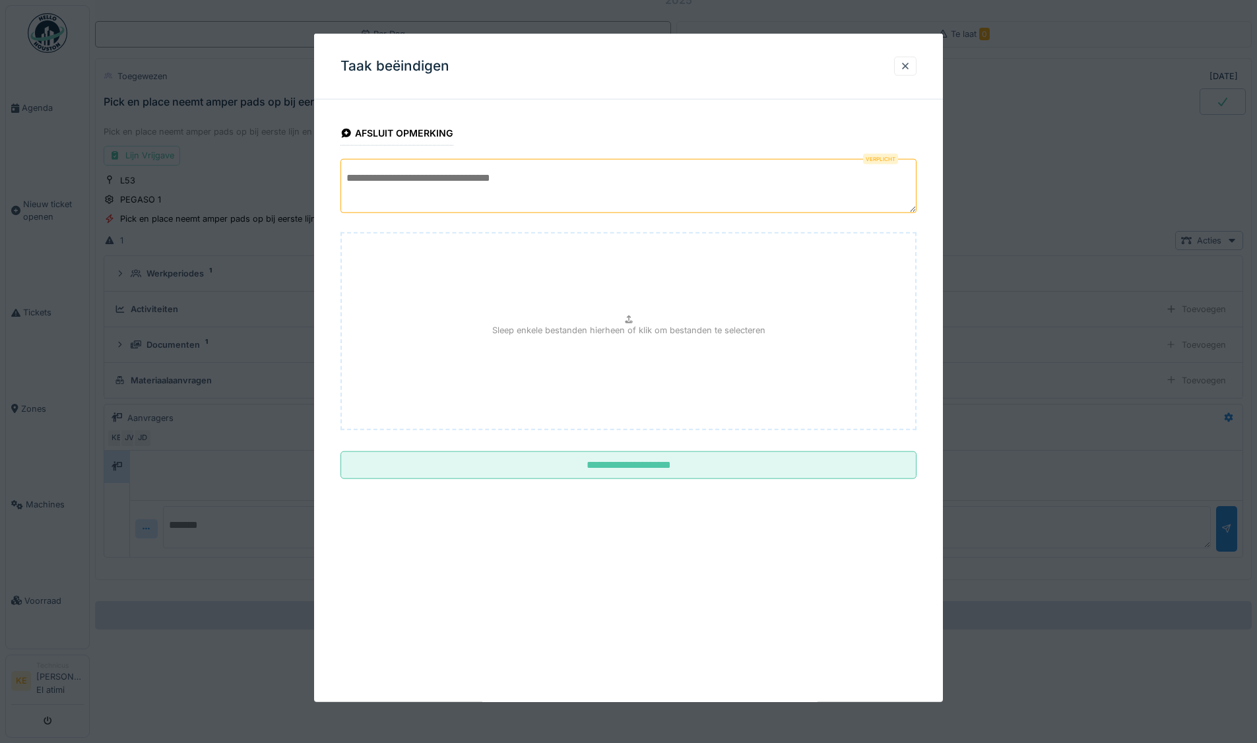
click at [555, 168] on textarea at bounding box center [628, 186] width 576 height 54
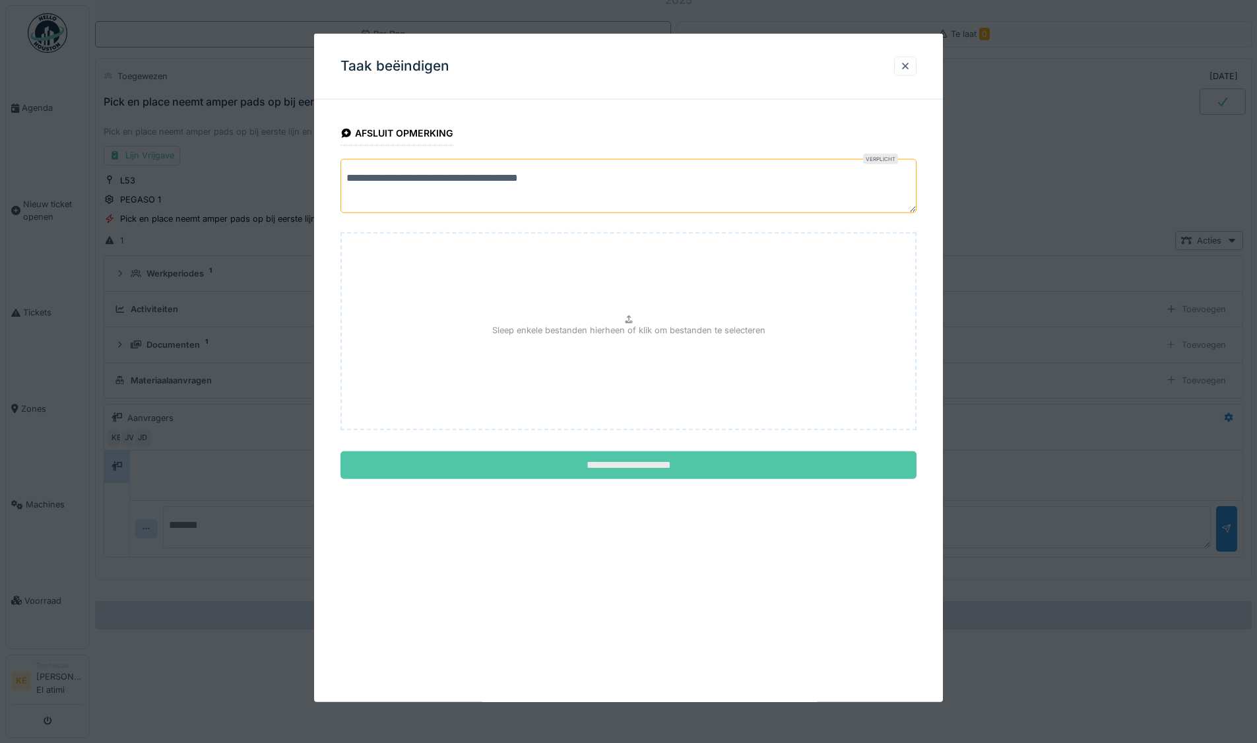
type textarea "**********"
click at [737, 469] on input "**********" at bounding box center [628, 465] width 576 height 28
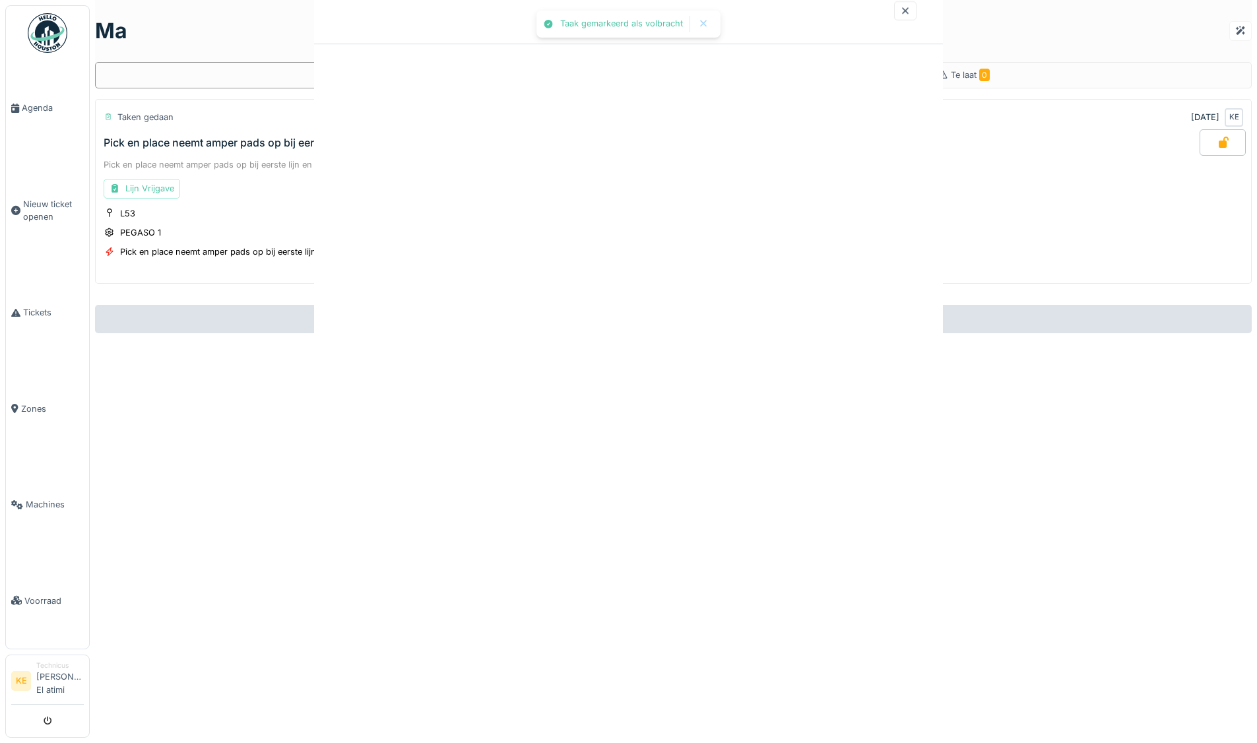
scroll to position [0, 0]
